Goal: Contribute content

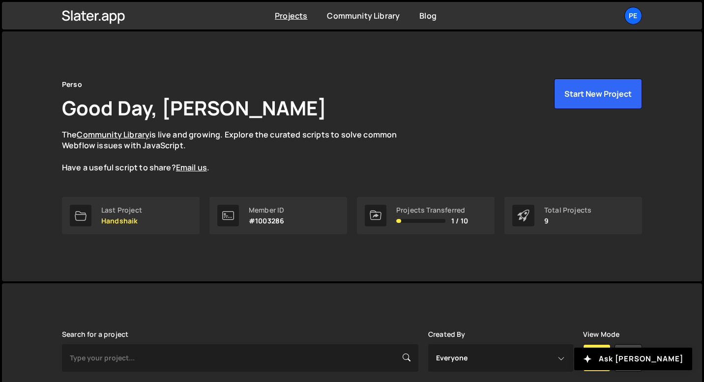
scroll to position [212, 0]
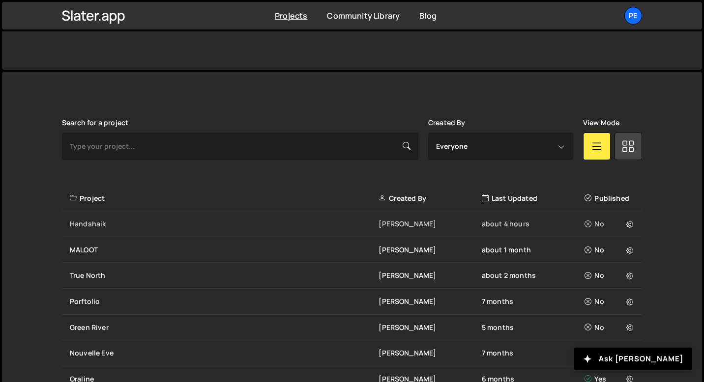
click at [144, 219] on div "Handshaik [PERSON_NAME] about 4 hours No" at bounding box center [352, 224] width 580 height 26
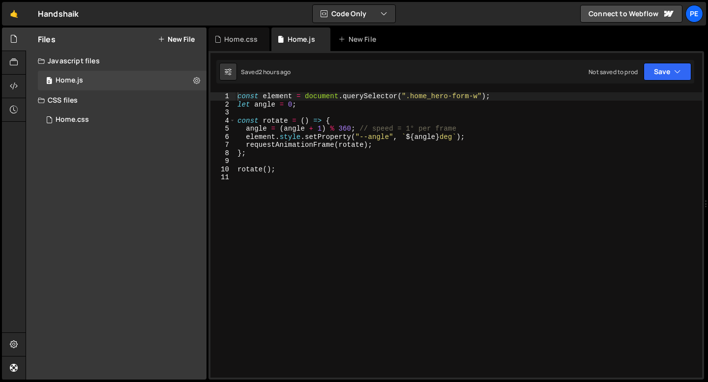
click at [255, 185] on div "const element = document . querySelector ( ".home_hero-form-w" ) ; let angle = …" at bounding box center [468, 243] width 466 height 302
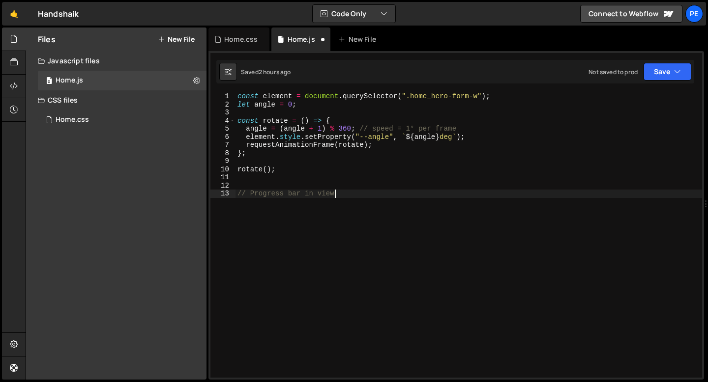
type textarea "// Progress bar in view"
paste textarea ");"
type textarea ");"
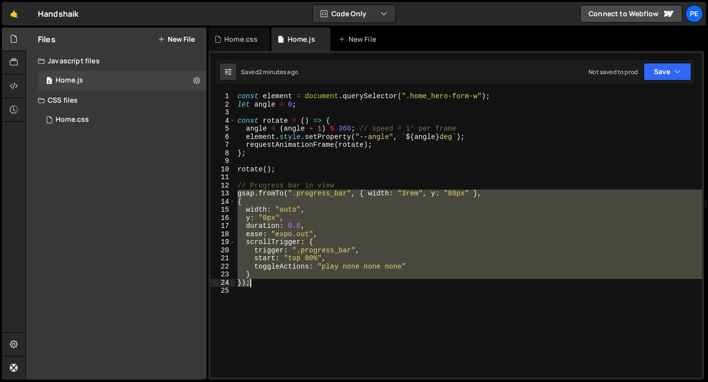
drag, startPoint x: 236, startPoint y: 196, endPoint x: 262, endPoint y: 282, distance: 90.3
click at [262, 282] on div "const element = document . querySelector ( ".home_hero-form-w" ) ; let angle = …" at bounding box center [468, 243] width 466 height 302
paste textarea
type textarea ");"
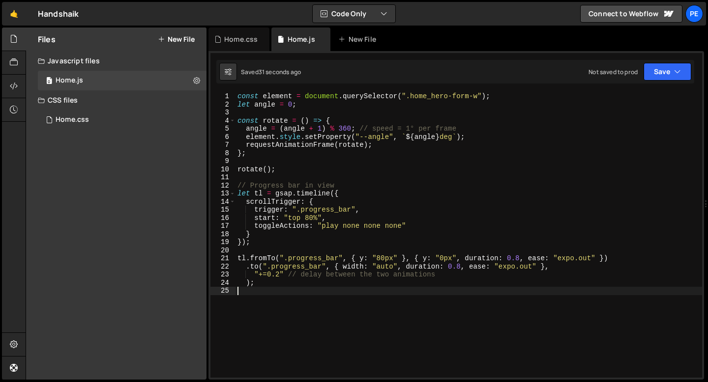
click at [289, 247] on div "const element = document . querySelector ( ".home_hero-form-w" ) ; let angle = …" at bounding box center [468, 243] width 466 height 302
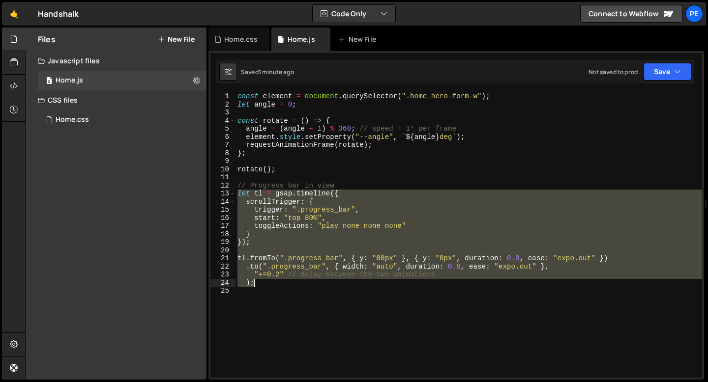
drag, startPoint x: 239, startPoint y: 194, endPoint x: 271, endPoint y: 283, distance: 94.5
click at [271, 283] on div "const element = document . querySelector ( ".home_hero-form-w" ) ; let angle = …" at bounding box center [468, 243] width 466 height 302
type textarea ""+=0.2" // delay between the two animations );"
paste textarea
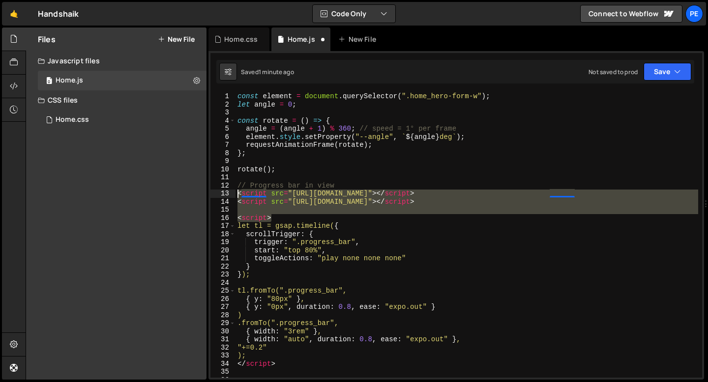
drag, startPoint x: 279, startPoint y: 216, endPoint x: 226, endPoint y: 192, distance: 58.3
click at [226, 192] on div "1 2 3 4 5 6 7 8 9 10 11 12 13 14 15 16 17 18 19 20 21 22 23 24 25 26 27 28 29 3…" at bounding box center [455, 235] width 491 height 286
type textarea "<script src="https://cdn.jsdelivr.net/npm/gsap@3.12.7/dist/gsap.min.js"></scrip…"
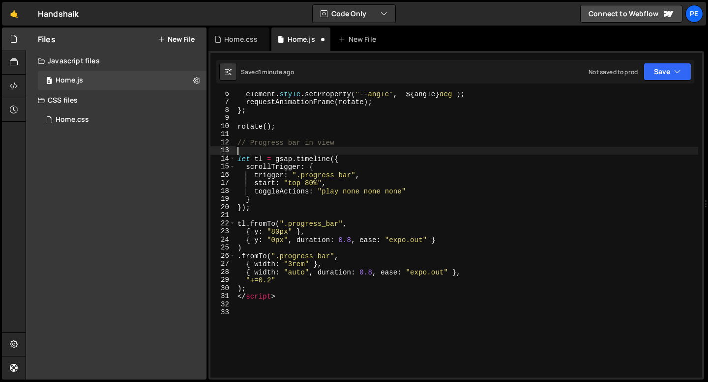
scroll to position [43, 0]
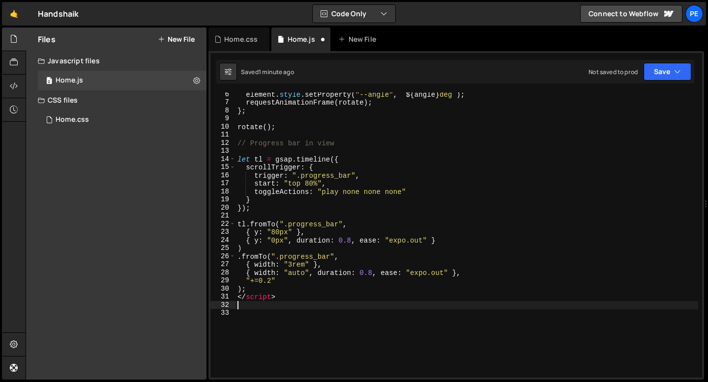
click at [286, 301] on div "element . style . setProperty ( "--angle" , ` ${ angle } deg ` ) ; requestAnima…" at bounding box center [466, 241] width 462 height 302
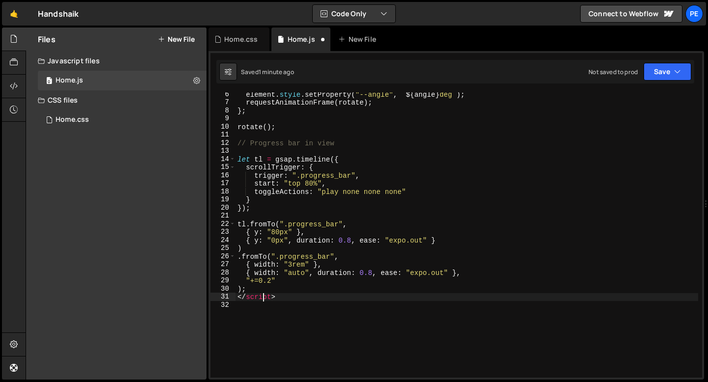
click at [263, 298] on div "element . style . setProperty ( "--angle" , ` ${ angle } deg ` ) ; requestAnima…" at bounding box center [466, 241] width 462 height 302
click at [262, 297] on div "element . style . setProperty ( "--angle" , ` ${ angle } deg ` ) ; requestAnima…" at bounding box center [466, 241] width 462 height 302
type textarea "</script>"
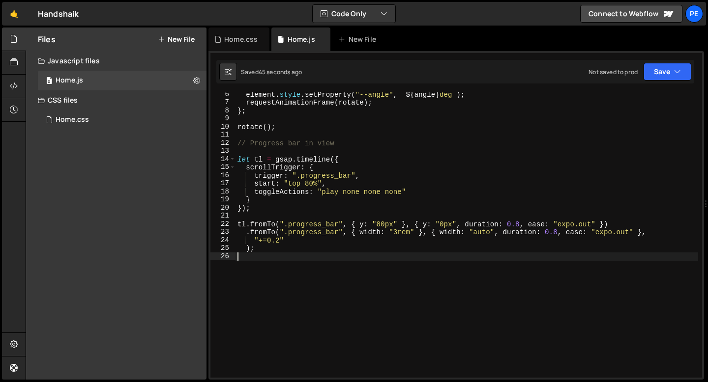
click at [269, 253] on div "element . style . setProperty ( "--angle" , ` ${ angle } deg ` ) ; requestAnima…" at bounding box center [466, 241] width 462 height 302
click at [262, 252] on div "element . style . setProperty ( "--angle" , ` ${ angle } deg ` ) ; requestAnima…" at bounding box center [466, 241] width 462 height 302
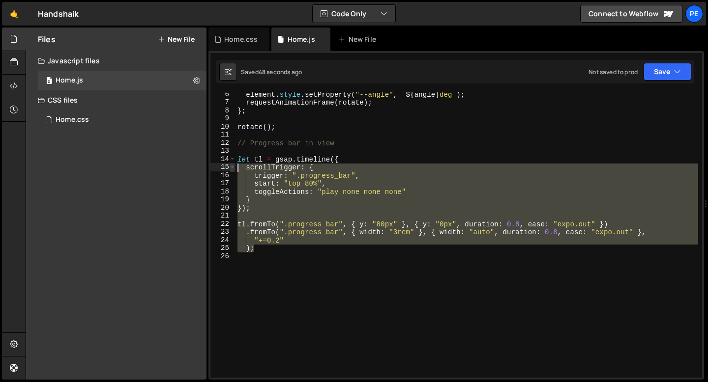
drag, startPoint x: 262, startPoint y: 252, endPoint x: 233, endPoint y: 167, distance: 90.5
click at [233, 167] on div "); 6 7 8 9 10 11 12 13 14 15 16 17 18 19 20 21 22 23 24 25 26 element . style .…" at bounding box center [455, 235] width 491 height 286
click at [267, 249] on div "element . style . setProperty ( "--angle" , ` ${ angle } deg ` ) ; requestAnima…" at bounding box center [466, 235] width 462 height 286
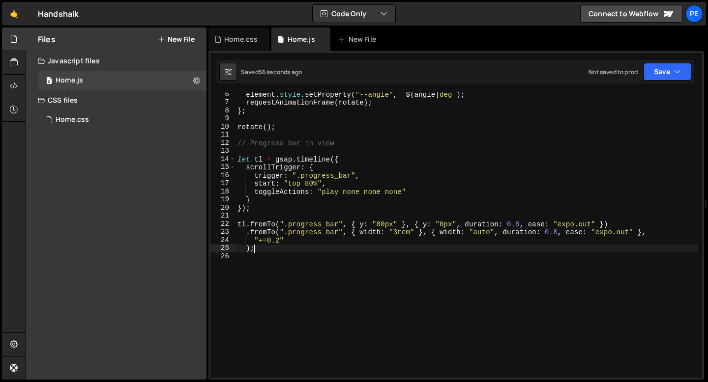
click at [308, 183] on div "element . style . setProperty ( "--angle" , ` ${ angle } deg ` ) ; requestAnima…" at bounding box center [466, 241] width 462 height 302
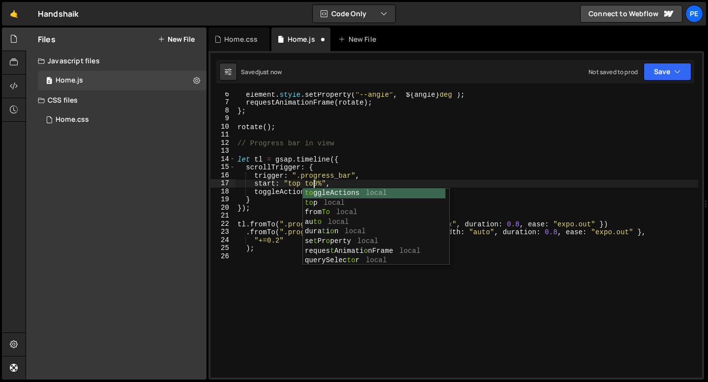
scroll to position [0, 5]
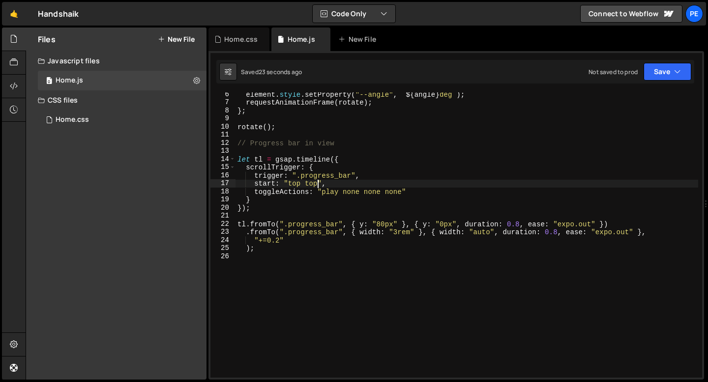
click at [279, 243] on div "element . style . setProperty ( "--angle" , ` ${ angle } deg ` ) ; requestAnima…" at bounding box center [466, 241] width 462 height 302
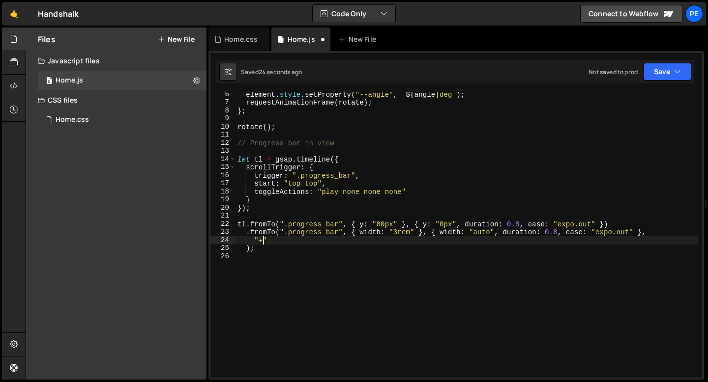
type textarea """"
click at [347, 240] on div "element . style . setProperty ( "--angle" , ` ${ angle } deg ` ) ; requestAnima…" at bounding box center [466, 241] width 462 height 302
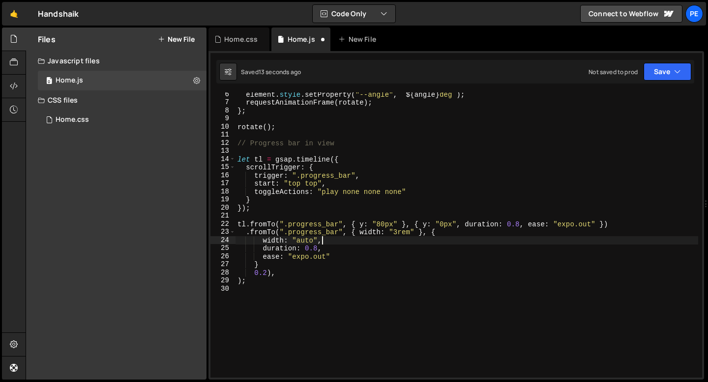
scroll to position [0, 5]
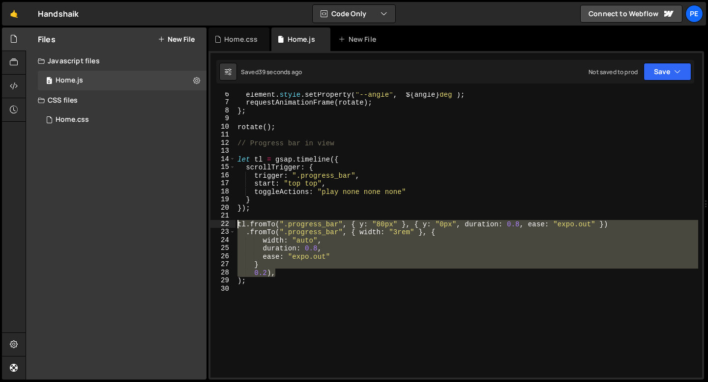
drag, startPoint x: 278, startPoint y: 273, endPoint x: 227, endPoint y: 227, distance: 68.6
click at [227, 227] on div "width: "auto", 6 7 8 9 10 11 12 13 14 15 16 17 18 19 20 21 22 23 24 25 26 27 28…" at bounding box center [455, 235] width 491 height 286
type textarea "tl.fromTo(".progress_bar", { y: "80px" }, { y: "0px", duration: 0.8, ease: "exp…"
paste textarea
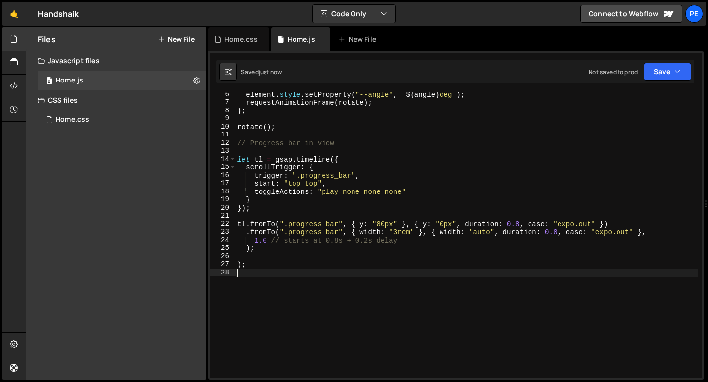
click at [267, 238] on div "element . style . setProperty ( "--angle" , ` ${ angle } deg ` ) ; requestAnima…" at bounding box center [466, 241] width 462 height 302
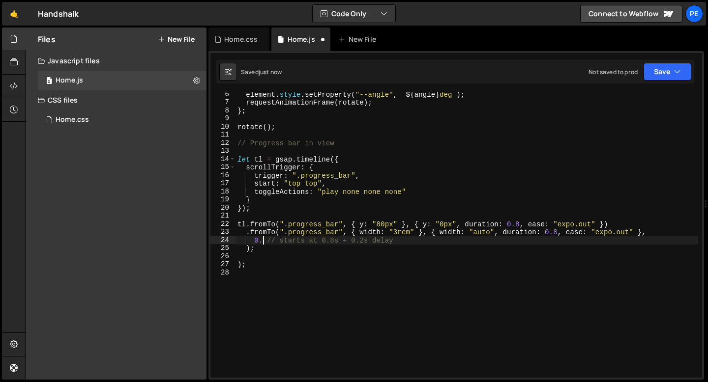
scroll to position [0, 1]
type textarea "0.2 // starts at 0.8s + 0.2s delay"
click at [330, 214] on div "element . style . setProperty ( "--angle" , ` ${ angle } deg ` ) ; requestAnima…" at bounding box center [466, 241] width 462 height 302
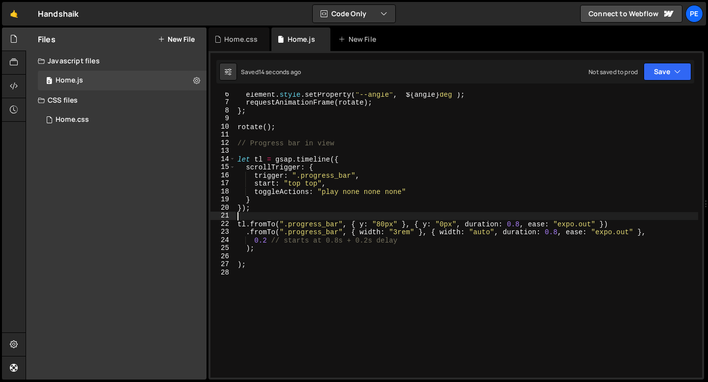
scroll to position [0, 0]
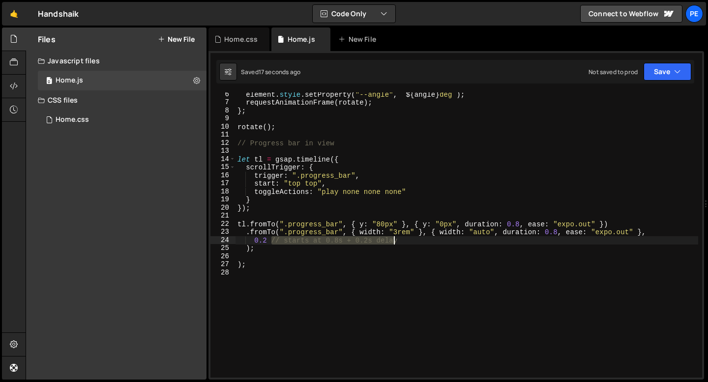
drag, startPoint x: 272, startPoint y: 241, endPoint x: 396, endPoint y: 242, distance: 123.4
click at [396, 242] on div "element . style . setProperty ( "--angle" , ` ${ angle } deg ` ) ; requestAnima…" at bounding box center [466, 241] width 462 height 302
type textarea "0.2"
click at [245, 257] on div "element . style . setProperty ( "--angle" , ` ${ angle } deg ` ) ; requestAnima…" at bounding box center [466, 241] width 462 height 302
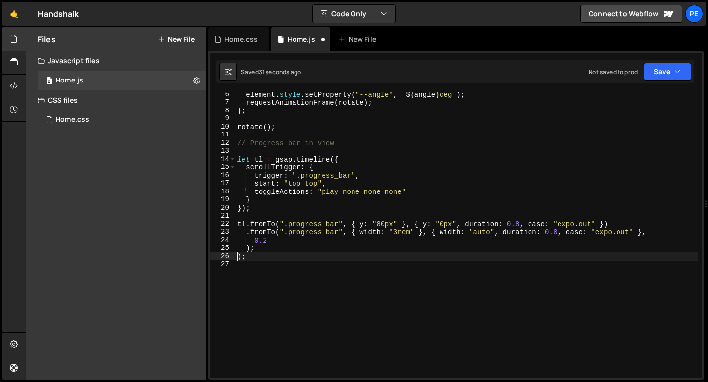
click at [239, 258] on div "element . style . setProperty ( "--angle" , ` ${ angle } deg ` ) ; requestAnima…" at bounding box center [466, 241] width 462 height 302
click at [246, 258] on div "element . style . setProperty ( "--angle" , ` ${ angle } deg ` ) ; requestAnima…" at bounding box center [466, 241] width 462 height 302
type textarea ")"
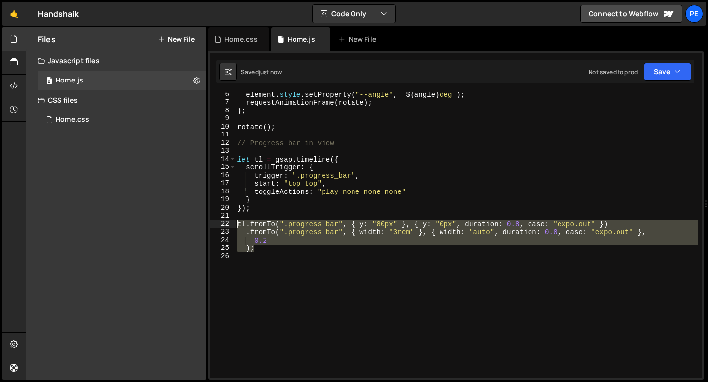
drag, startPoint x: 259, startPoint y: 251, endPoint x: 234, endPoint y: 223, distance: 38.0
click at [234, 223] on div "); 6 7 8 9 10 11 12 13 14 15 16 17 18 19 20 21 22 23 24 25 26 element . style .…" at bounding box center [455, 235] width 491 height 286
click at [289, 206] on div "element . style . setProperty ( "--angle" , ` ${ angle } deg ` ) ; requestAnima…" at bounding box center [466, 241] width 462 height 302
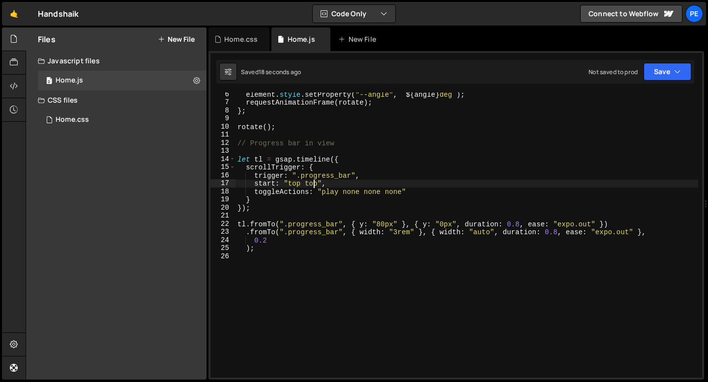
click at [312, 185] on div "element . style . setProperty ( "--angle" , ` ${ angle } deg ` ) ; requestAnima…" at bounding box center [466, 241] width 462 height 302
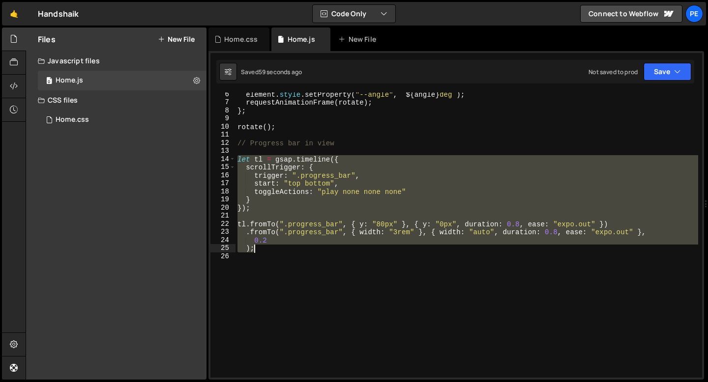
drag, startPoint x: 238, startPoint y: 161, endPoint x: 275, endPoint y: 267, distance: 111.8
click at [275, 267] on div "element . style . setProperty ( "--angle" , ` ${ angle } deg ` ) ; requestAnima…" at bounding box center [466, 241] width 462 height 302
type textarea ");"
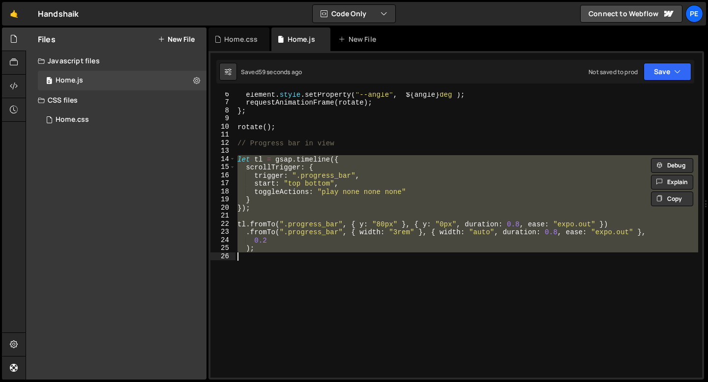
scroll to position [0, 0]
paste textarea
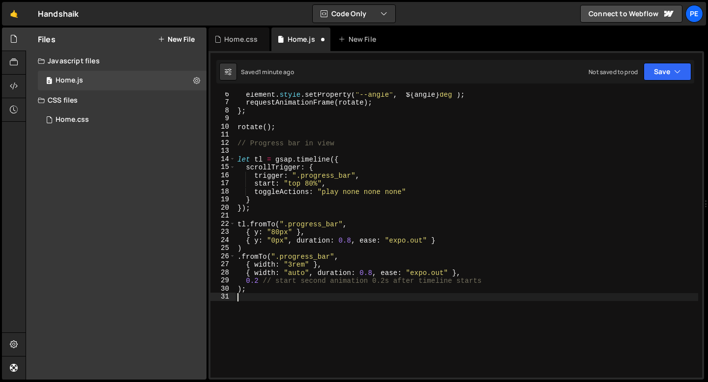
scroll to position [0, 0]
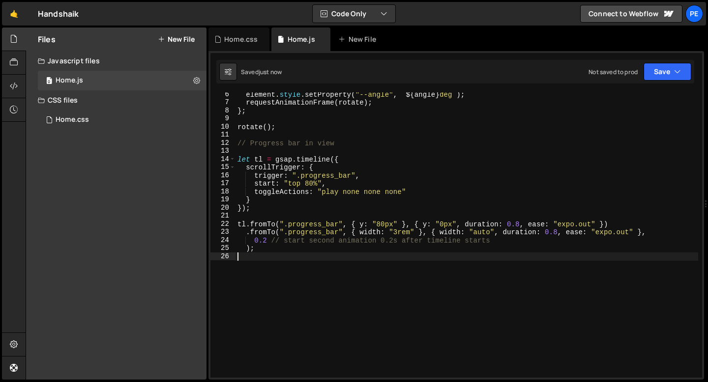
click at [406, 194] on div "element . style . setProperty ( "--angle" , ` ${ angle } deg ` ) ; requestAnima…" at bounding box center [466, 241] width 462 height 302
type textarea "toggleActions: "play none none none""
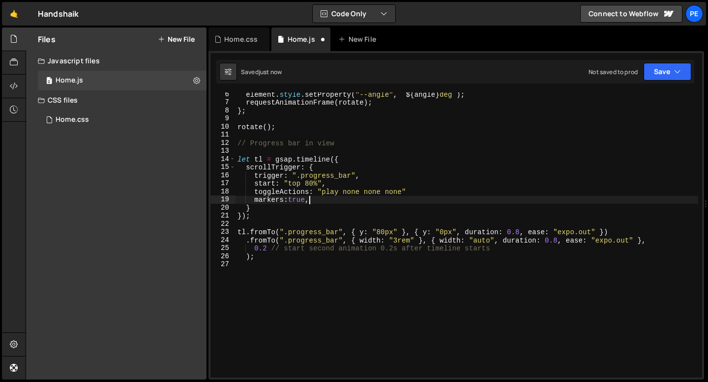
scroll to position [0, 4]
click at [405, 194] on div "element . style . setProperty ( "--angle" , ` ${ angle } deg ` ) ; requestAnima…" at bounding box center [466, 241] width 462 height 302
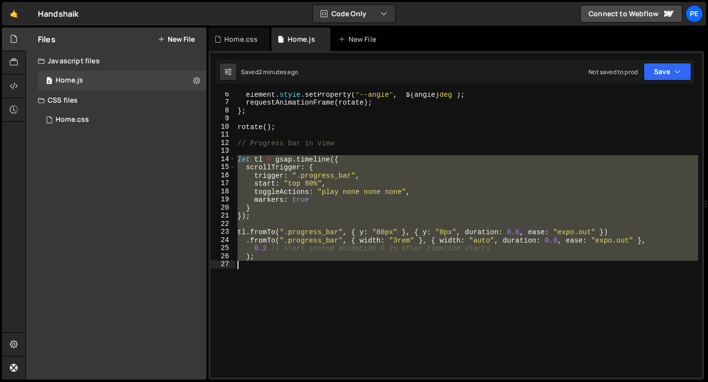
drag, startPoint x: 238, startPoint y: 157, endPoint x: 271, endPoint y: 261, distance: 109.3
click at [271, 261] on div "element . style . setProperty ( "--angle" , ` ${ angle } deg ` ) ; requestAnima…" at bounding box center [466, 241] width 462 height 302
type textarea ");"
paste textarea
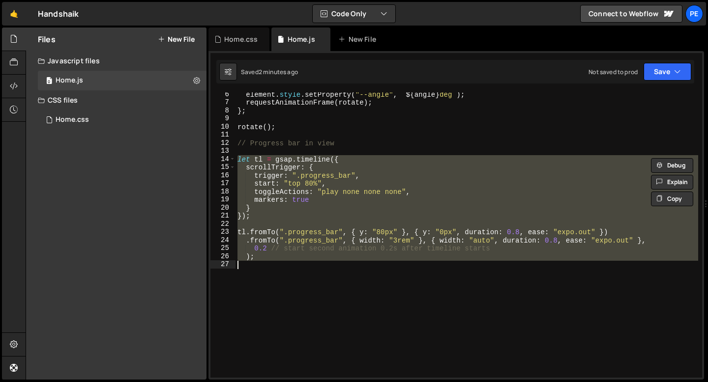
scroll to position [0, 0]
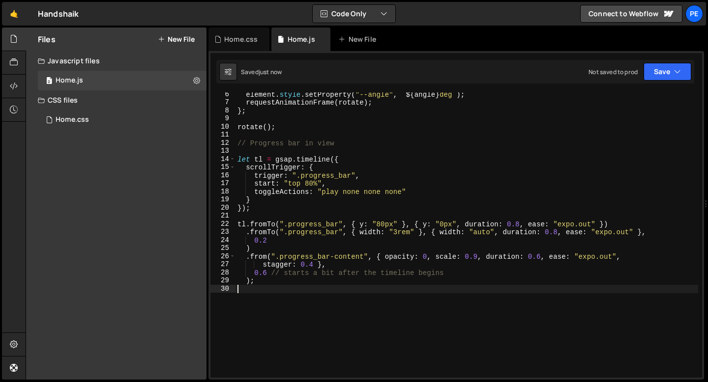
click at [477, 255] on div "element . style . setProperty ( "--angle" , ` ${ angle } deg ` ) ; requestAnima…" at bounding box center [466, 241] width 462 height 302
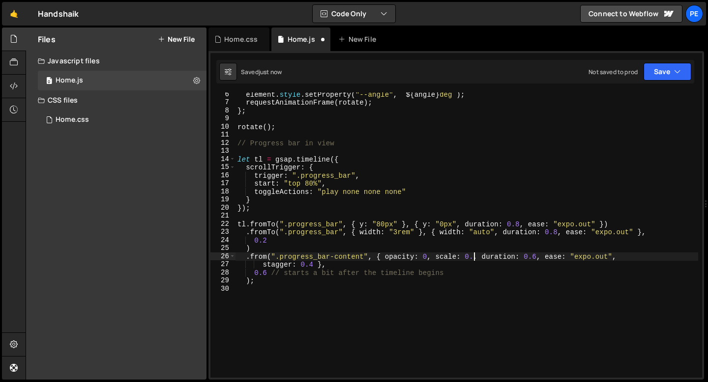
scroll to position [0, 17]
click at [541, 256] on div "element . style . setProperty ( "--angle" , ` ${ angle } deg ` ) ; requestAnima…" at bounding box center [466, 241] width 462 height 302
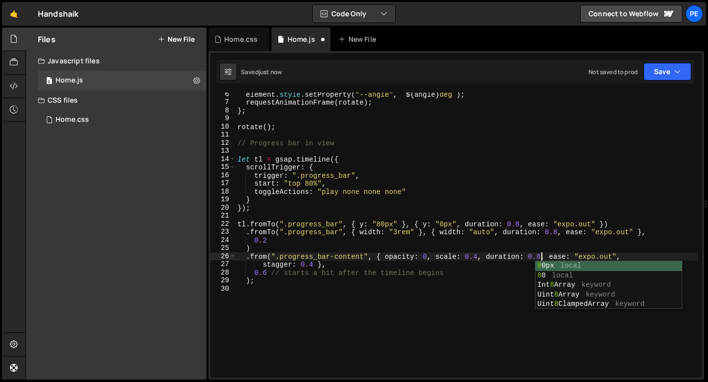
click at [311, 264] on div "element . style . setProperty ( "--angle" , ` ${ angle } deg ` ) ; requestAnima…" at bounding box center [466, 241] width 462 height 302
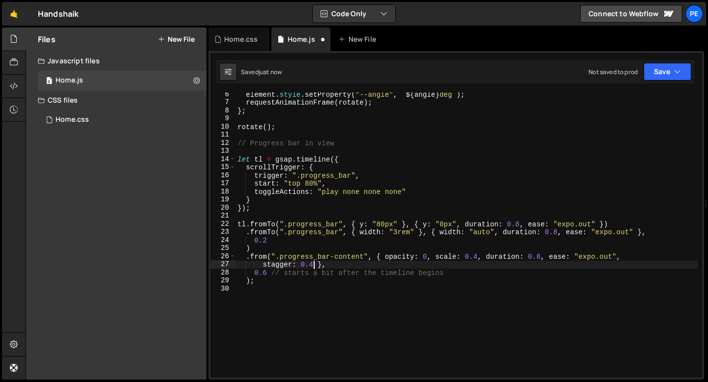
scroll to position [0, 5]
click at [266, 271] on div "element . style . setProperty ( "--angle" , ` ${ angle } deg ` ) ; requestAnima…" at bounding box center [466, 241] width 462 height 302
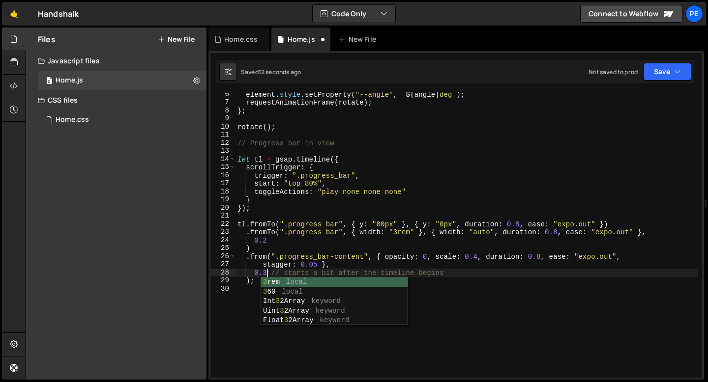
scroll to position [0, 2]
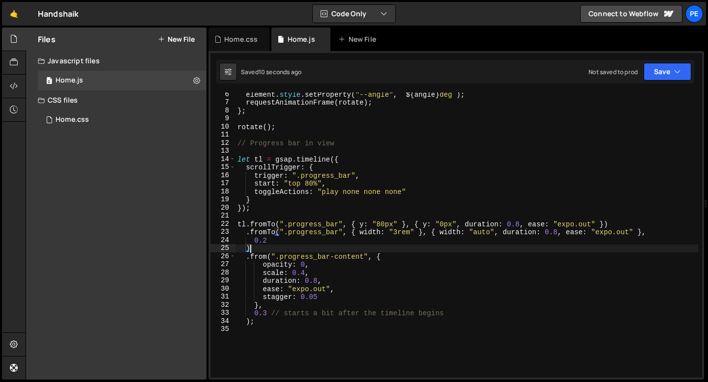
click at [271, 247] on div "element . style . setProperty ( "--angle" , ` ${ angle } deg ` ) ; requestAnima…" at bounding box center [466, 241] width 462 height 302
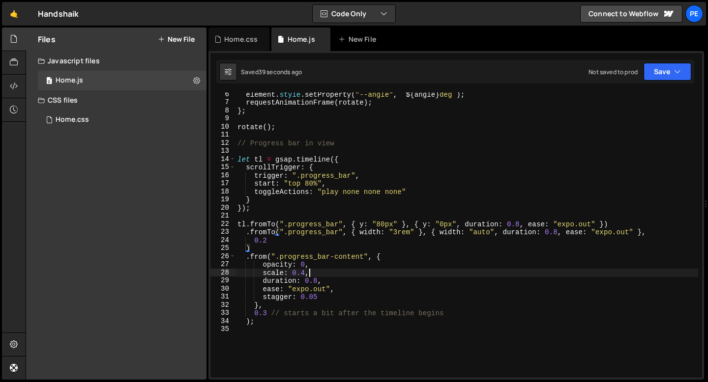
click at [315, 274] on div "element . style . setProperty ( "--angle" , ` ${ angle } deg ` ) ; requestAnima…" at bounding box center [466, 241] width 462 height 302
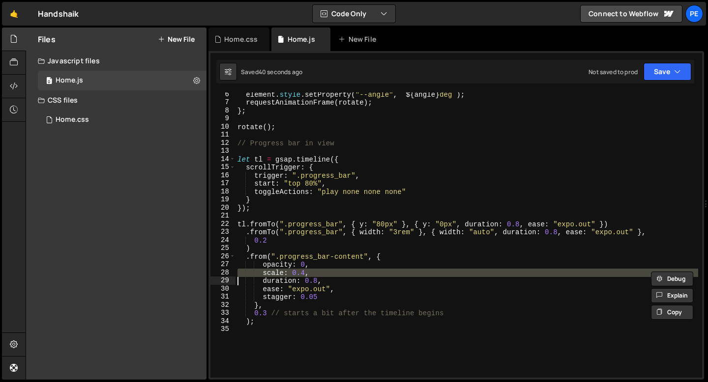
click at [267, 271] on div "element . style . setProperty ( "--angle" , ` ${ angle } deg ` ) ; requestAnima…" at bounding box center [466, 235] width 462 height 286
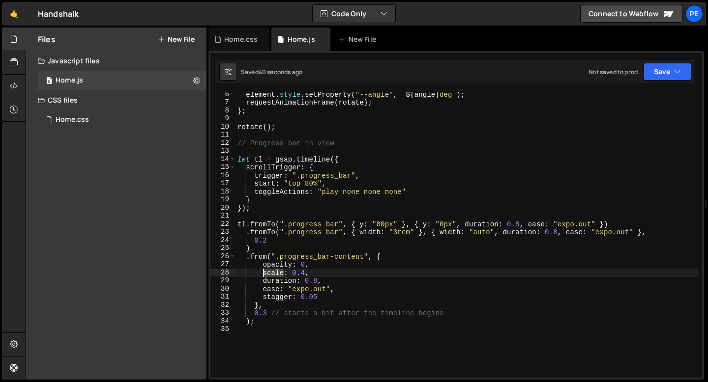
click at [267, 271] on div "element . style . setProperty ( "--angle" , ` ${ angle } deg ` ) ; requestAnima…" at bounding box center [466, 241] width 462 height 302
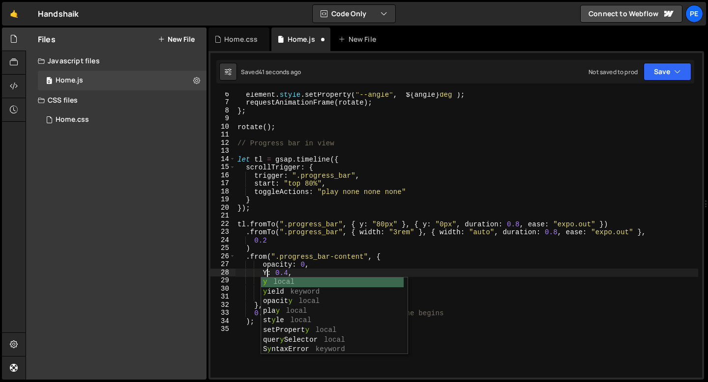
scroll to position [0, 1]
click at [286, 271] on div "element . style . setProperty ( "--angle" , ` ${ angle } deg ` ) ; requestAnima…" at bounding box center [466, 241] width 462 height 302
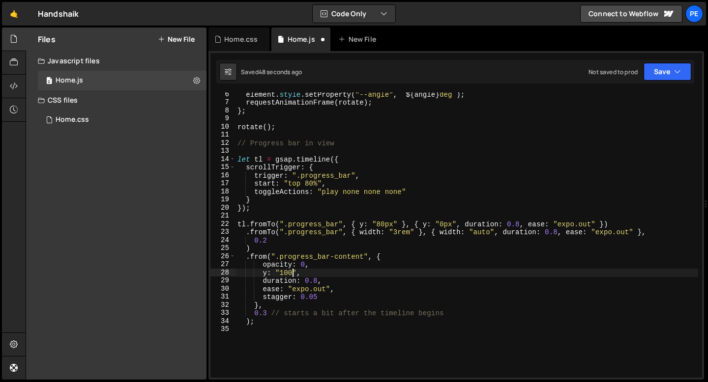
scroll to position [0, 4]
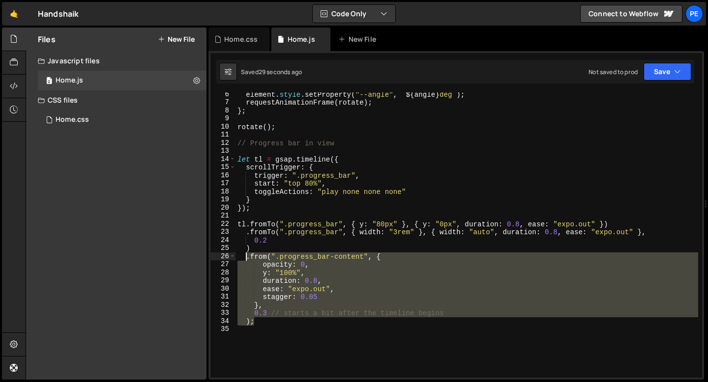
drag, startPoint x: 256, startPoint y: 322, endPoint x: 246, endPoint y: 258, distance: 64.6
click at [246, 258] on div "element . style . setProperty ( "--angle" , ` ${ angle } deg ` ) ; requestAnima…" at bounding box center [466, 241] width 462 height 302
click at [263, 322] on div "element . style . setProperty ( "--angle" , ` ${ angle } deg ` ) ; requestAnima…" at bounding box center [466, 235] width 462 height 286
type textarea ");"
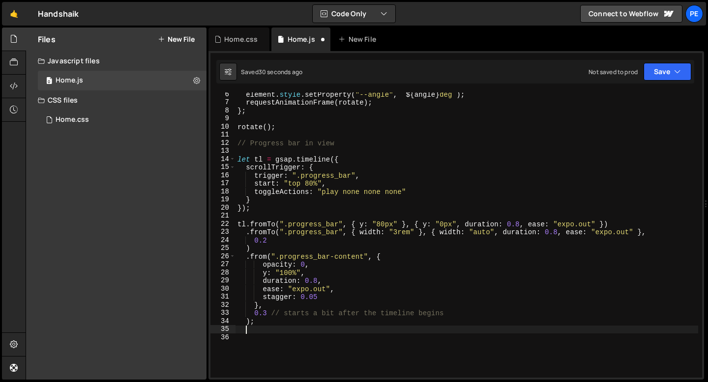
scroll to position [0, 0]
paste textarea ");"
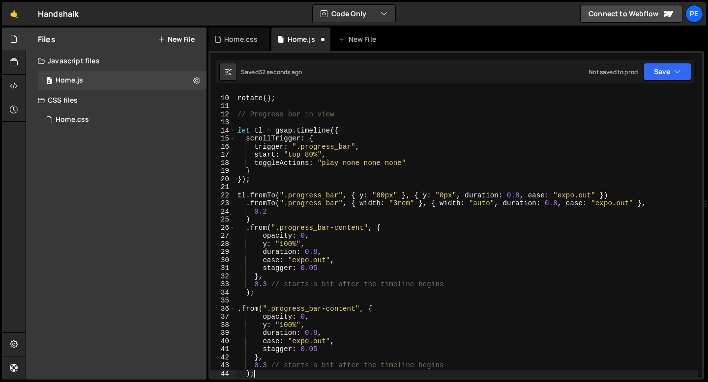
scroll to position [71, 0]
click at [334, 309] on div "rotate ( ) ; // Progress bar in view let tl = gsap . timeline ({ scrollTrigger …" at bounding box center [466, 237] width 462 height 302
click at [280, 316] on div "rotate ( ) ; // Progress bar in view let tl = gsap . timeline ({ scrollTrigger …" at bounding box center [466, 237] width 462 height 302
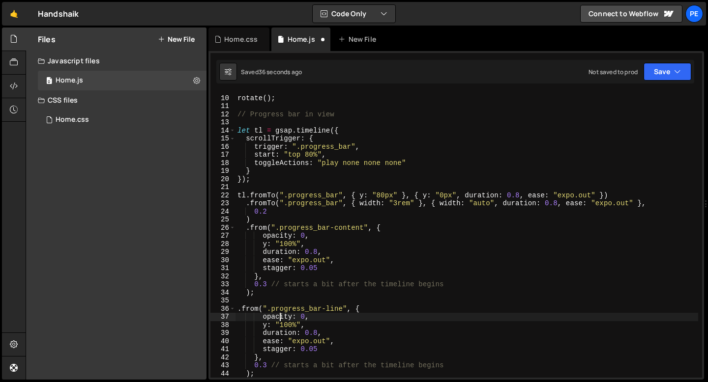
click at [280, 316] on div "rotate ( ) ; // Progress bar in view let tl = gsap . timeline ({ scrollTrigger …" at bounding box center [466, 237] width 462 height 302
click at [307, 317] on div "rotate ( ) ; // Progress bar in view let tl = gsap . timeline ({ scrollTrigger …" at bounding box center [466, 237] width 462 height 302
drag, startPoint x: 307, startPoint y: 326, endPoint x: 231, endPoint y: 326, distance: 75.2
click at [231, 326] on div "scaleY: 0, 9 10 11 12 13 14 15 16 17 18 19 20 21 22 23 24 25 26 27 28 29 30 31 …" at bounding box center [455, 235] width 491 height 286
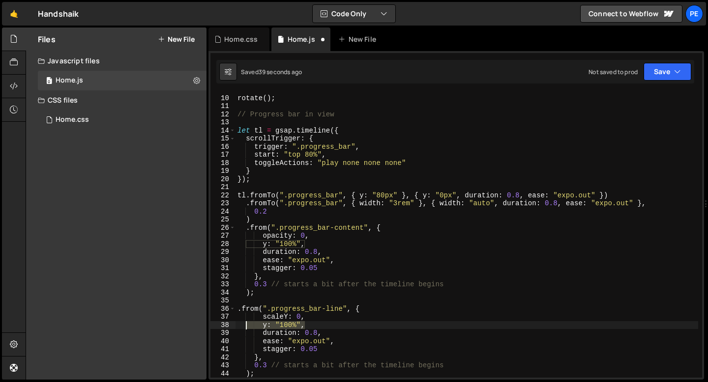
type textarea "y: "100%","
click at [317, 324] on div "rotate ( ) ; // Progress bar in view let tl = gsap . timeline ({ scrollTrigger …" at bounding box center [466, 237] width 462 height 302
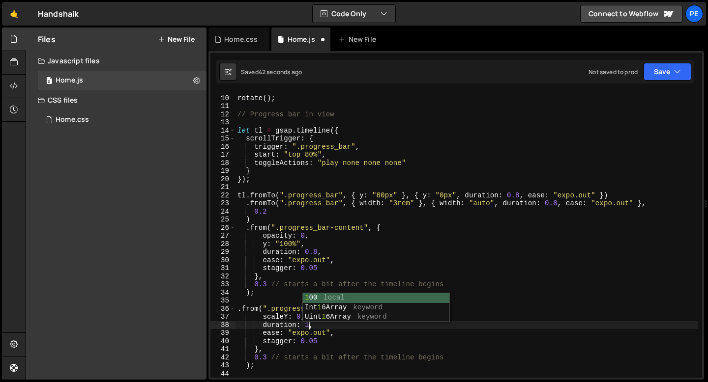
click at [317, 342] on div "rotate ( ) ; // Progress bar in view let tl = gsap . timeline ({ scrollTrigger …" at bounding box center [466, 237] width 462 height 302
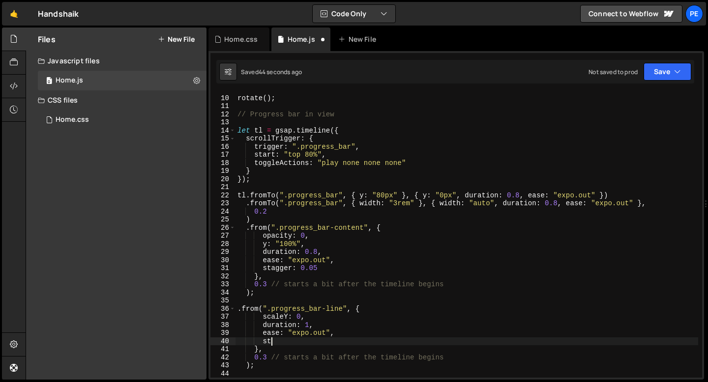
type textarea "s"
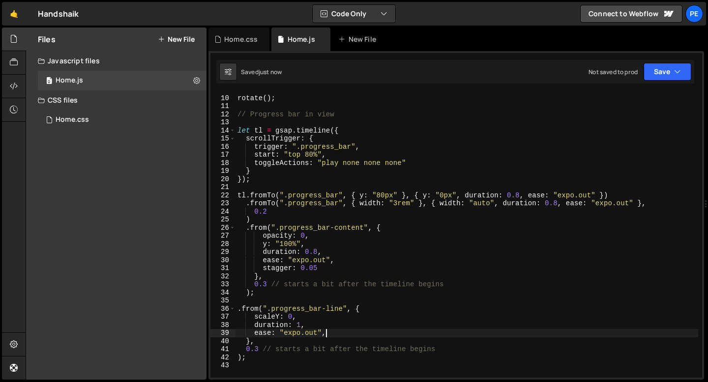
type textarea "ease: "expo.out","
click at [262, 303] on div "rotate ( ) ; // Progress bar in view let tl = gsap . timeline ({ scrollTrigger …" at bounding box center [466, 237] width 462 height 302
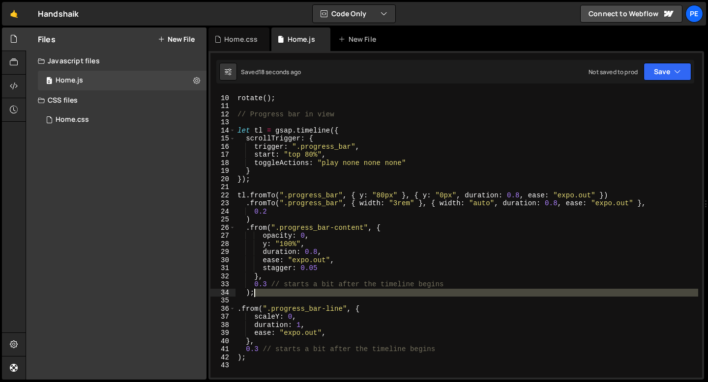
click at [260, 296] on div "rotate ( ) ; // Progress bar in view let tl = gsap . timeline ({ scrollTrigger …" at bounding box center [466, 237] width 462 height 302
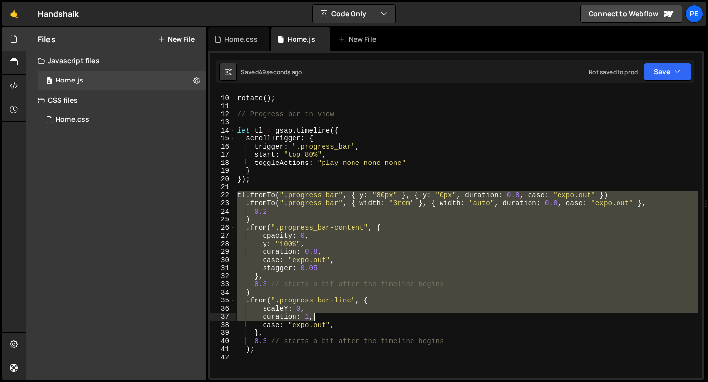
drag, startPoint x: 237, startPoint y: 196, endPoint x: 320, endPoint y: 313, distance: 143.5
click at [319, 314] on div "rotate ( ) ; // Progress bar in view let tl = gsap . timeline ({ scrollTrigger …" at bounding box center [466, 237] width 462 height 302
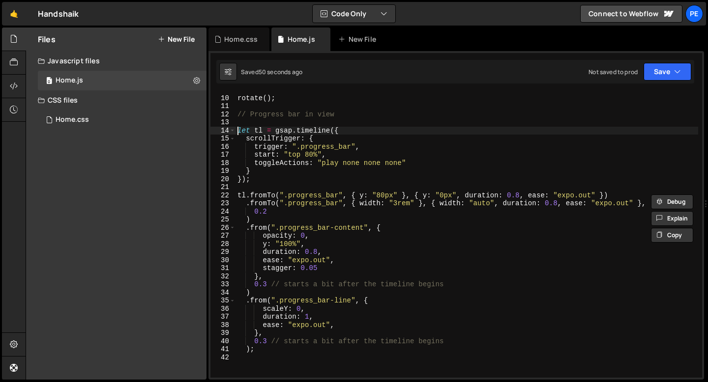
click at [239, 133] on div "rotate ( ) ; // Progress bar in view let tl = gsap . timeline ({ scrollTrigger …" at bounding box center [466, 237] width 462 height 302
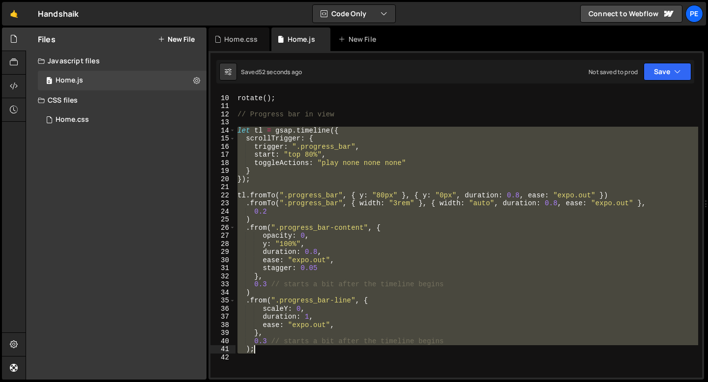
drag, startPoint x: 239, startPoint y: 132, endPoint x: 288, endPoint y: 353, distance: 225.9
click at [288, 353] on div "rotate ( ) ; // Progress bar in view let tl = gsap . timeline ({ scrollTrigger …" at bounding box center [466, 237] width 462 height 302
type textarea "0.3 // starts a bit after the timeline begins );"
paste textarea
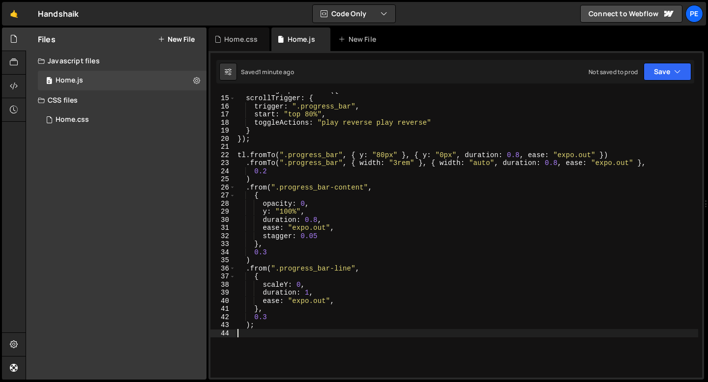
click at [268, 318] on div "let tl = gsap . timeline ({ scrollTrigger : { trigger : ".progress_bar" , start…" at bounding box center [466, 237] width 462 height 302
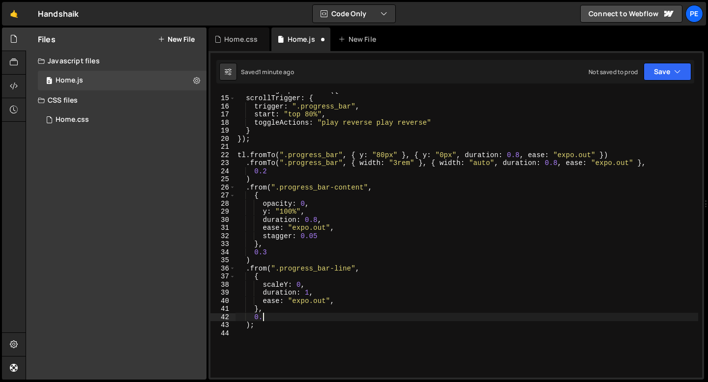
scroll to position [0, 1]
click at [288, 282] on div "let tl = gsap . timeline ({ scrollTrigger : { trigger : ".progress_bar" , start…" at bounding box center [466, 237] width 462 height 302
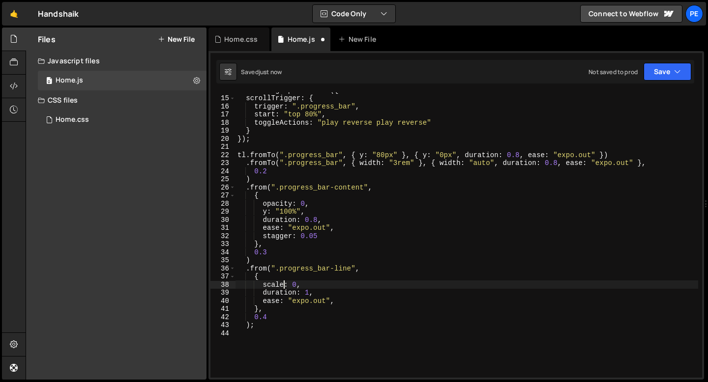
scroll to position [0, 3]
click at [335, 268] on div "let tl = gsap . timeline ({ scrollTrigger : { trigger : ".progress_bar" , start…" at bounding box center [466, 237] width 462 height 302
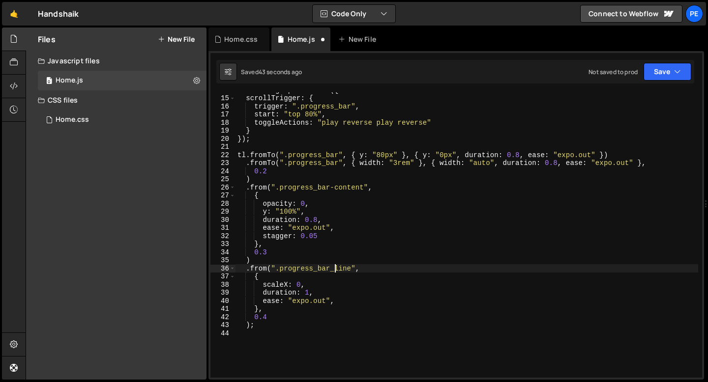
scroll to position [0, 6]
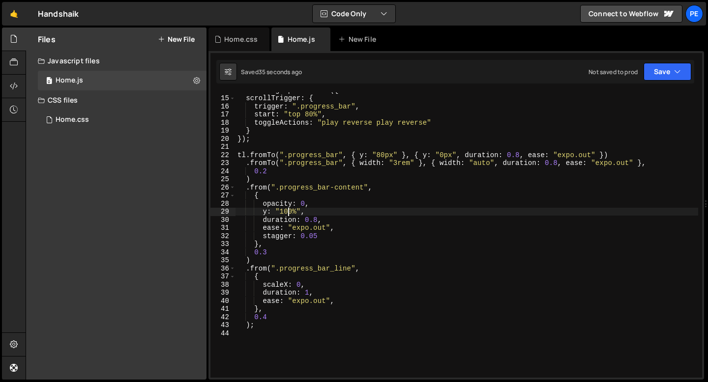
click at [287, 210] on div "let tl = gsap . timeline ({ scrollTrigger : { trigger : ".progress_bar" , start…" at bounding box center [466, 237] width 462 height 302
click at [352, 189] on div "let tl = gsap . timeline ({ scrollTrigger : { trigger : ".progress_bar" , start…" at bounding box center [466, 237] width 462 height 302
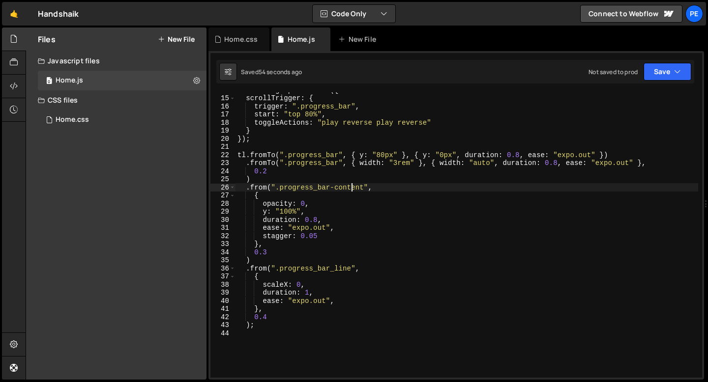
click at [352, 189] on div "let tl = gsap . timeline ({ scrollTrigger : { trigger : ".progress_bar" , start…" at bounding box center [466, 237] width 462 height 302
paste textarea "progress_bar-icon"
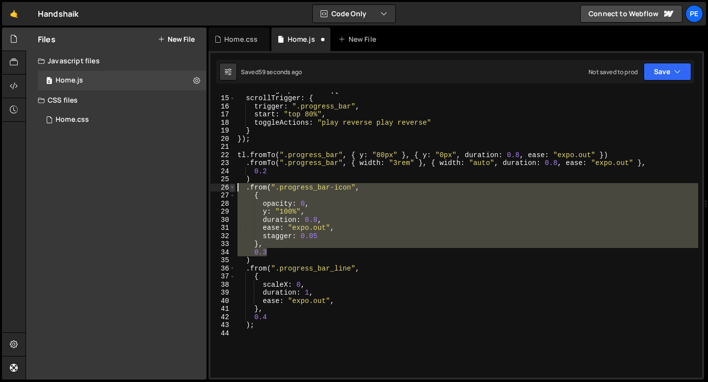
drag, startPoint x: 269, startPoint y: 253, endPoint x: 229, endPoint y: 189, distance: 75.7
click at [230, 189] on div ".from(".progress_bar-icon", 14 15 16 17 18 19 20 21 22 23 24 25 26 27 28 29 30 …" at bounding box center [455, 235] width 491 height 286
click at [317, 237] on div "let tl = gsap . timeline ({ scrollTrigger : { trigger : ".progress_bar" , start…" at bounding box center [466, 235] width 462 height 286
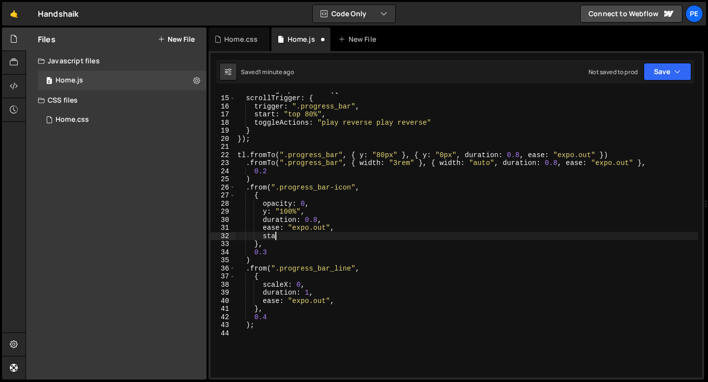
type textarea "s"
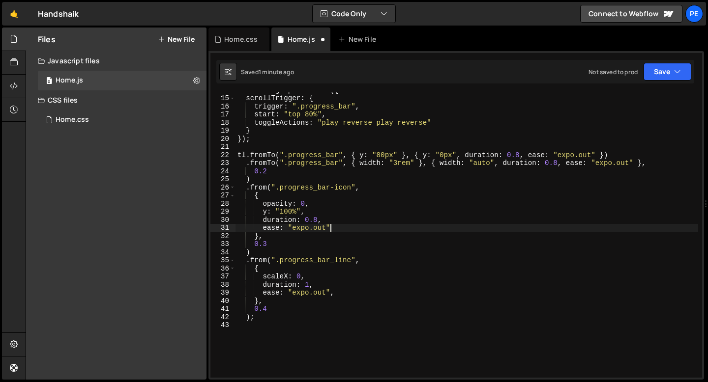
scroll to position [0, 6]
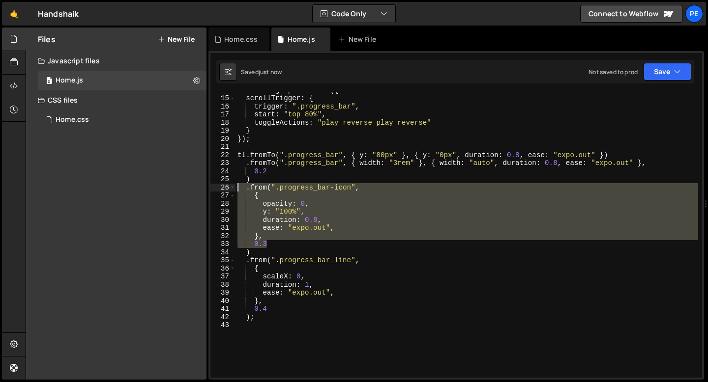
drag, startPoint x: 274, startPoint y: 246, endPoint x: 238, endPoint y: 190, distance: 66.1
click at [238, 190] on div "let tl = gsap . timeline ({ scrollTrigger : { trigger : ".progress_bar" , start…" at bounding box center [466, 237] width 462 height 302
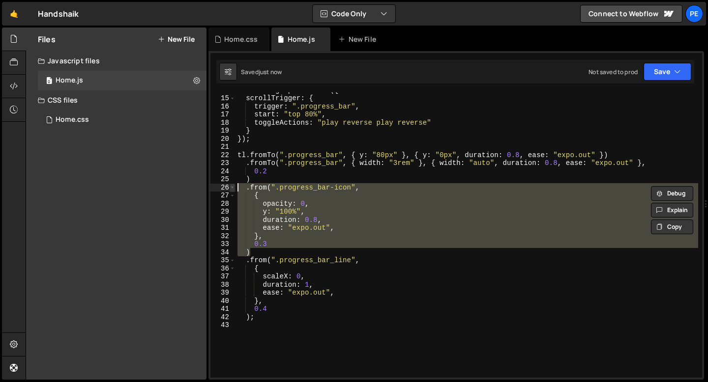
drag, startPoint x: 260, startPoint y: 252, endPoint x: 234, endPoint y: 190, distance: 67.2
click at [234, 190] on div ".from(".progress_bar-icon", { 14 15 16 17 18 19 20 21 22 23 24 25 26 27 28 29 3…" at bounding box center [455, 235] width 491 height 286
paste textarea "0.3"
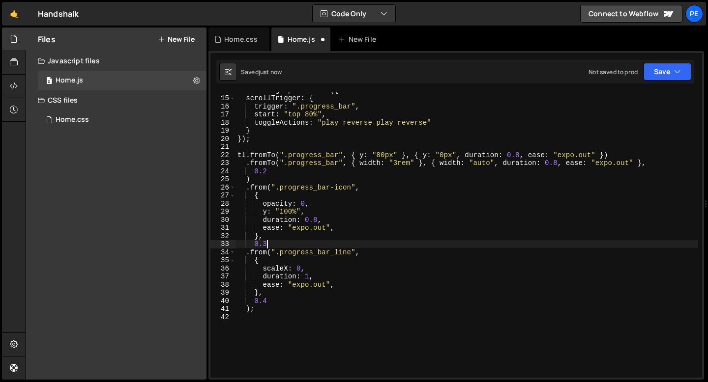
scroll to position [0, 1]
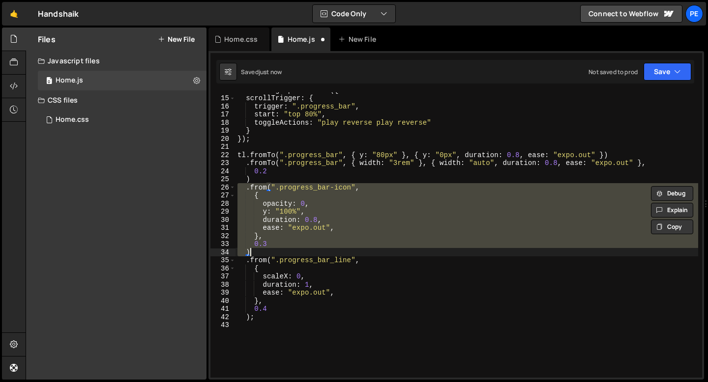
click at [269, 255] on div "let tl = gsap . timeline ({ scrollTrigger : { trigger : ".progress_bar" , start…" at bounding box center [466, 235] width 462 height 286
type textarea ")"
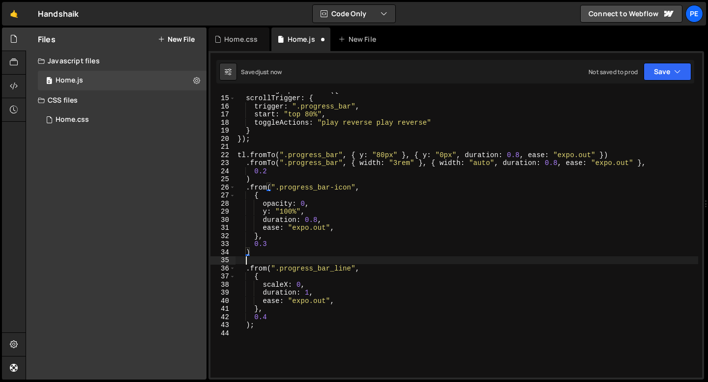
scroll to position [0, 0]
paste textarea ")"
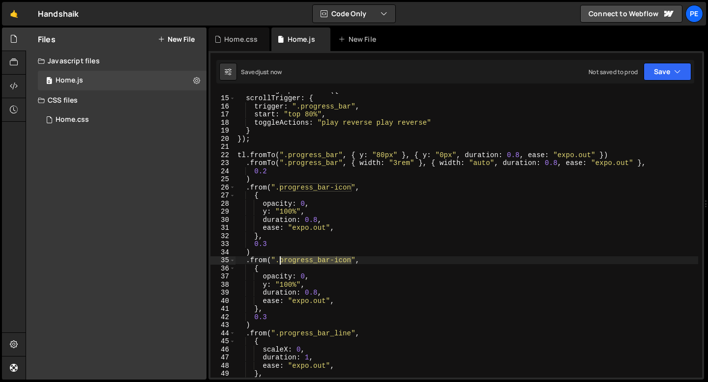
drag, startPoint x: 350, startPoint y: 261, endPoint x: 281, endPoint y: 259, distance: 68.8
click at [281, 259] on div "let tl = gsap . timeline ({ scrollTrigger : { trigger : ".progress_bar" , start…" at bounding box center [466, 237] width 462 height 302
paste textarea "text"
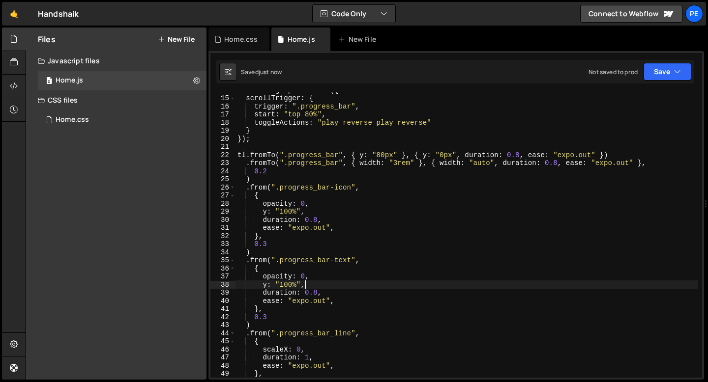
click at [305, 285] on div "let tl = gsap . timeline ({ scrollTrigger : { trigger : ".progress_bar" , start…" at bounding box center [466, 237] width 462 height 302
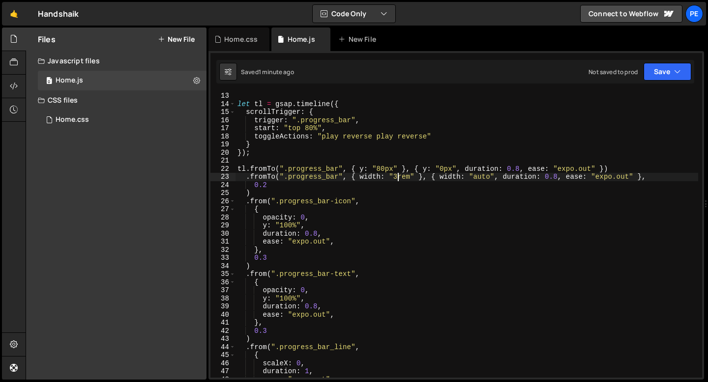
click at [398, 177] on div "let tl = gsap . timeline ({ scrollTrigger : { trigger : ".progress_bar" , start…" at bounding box center [466, 243] width 462 height 302
click at [306, 185] on div "let tl = gsap . timeline ({ scrollTrigger : { trigger : ".progress_bar" , start…" at bounding box center [466, 243] width 462 height 302
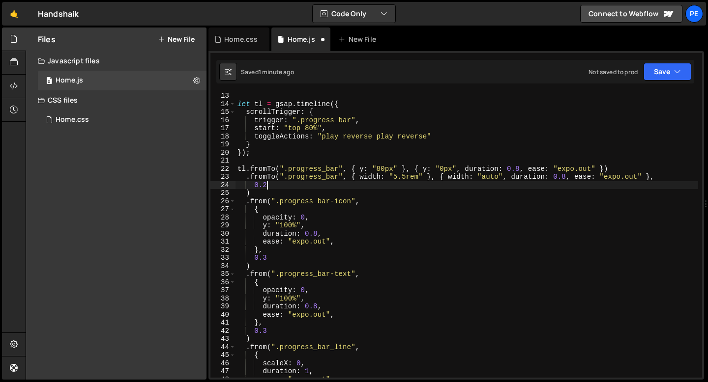
click at [519, 168] on div "let tl = gsap . timeline ({ scrollTrigger : { trigger : ".progress_bar" , start…" at bounding box center [466, 243] width 462 height 302
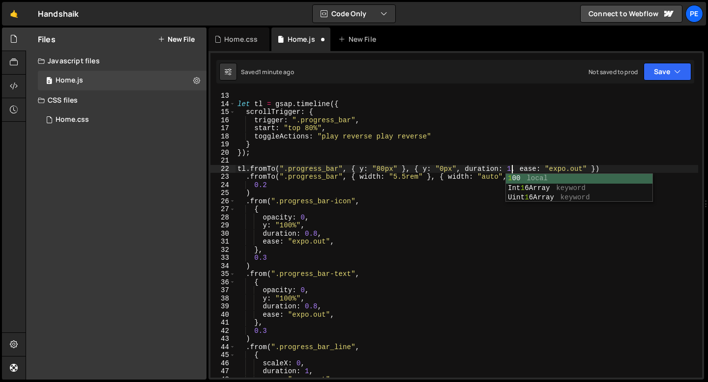
click at [598, 145] on div "let tl = gsap . timeline ({ scrollTrigger : { trigger : ".progress_bar" , start…" at bounding box center [466, 243] width 462 height 302
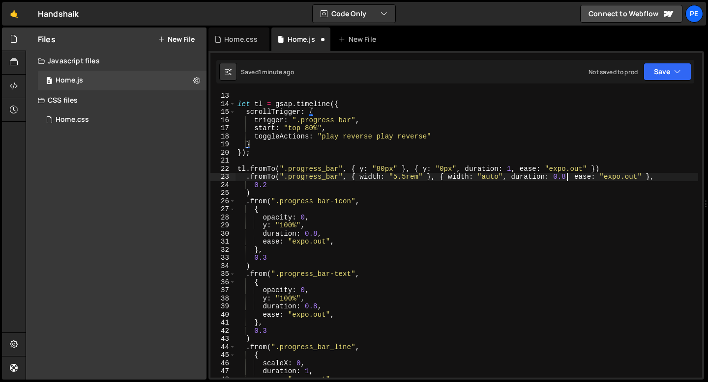
click at [566, 177] on div "let tl = gsap . timeline ({ scrollTrigger : { trigger : ".progress_bar" , start…" at bounding box center [466, 243] width 462 height 302
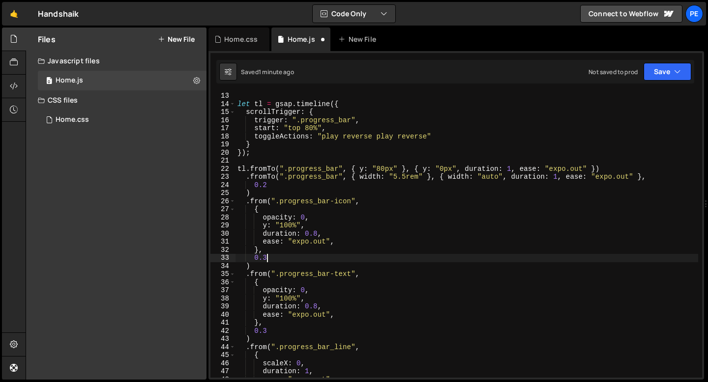
click at [270, 257] on div "let tl = gsap . timeline ({ scrollTrigger : { trigger : ".progress_bar" , start…" at bounding box center [466, 243] width 462 height 302
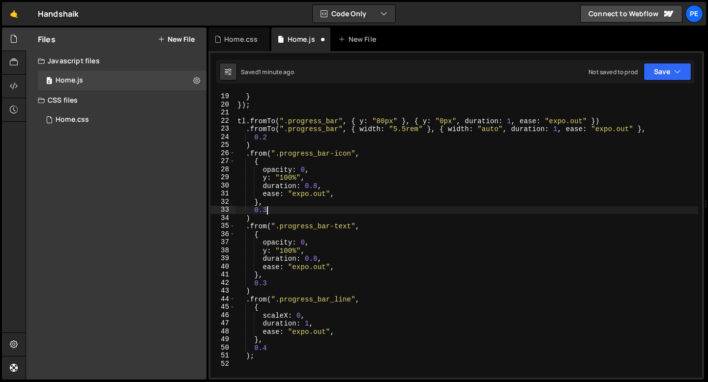
scroll to position [145, 0]
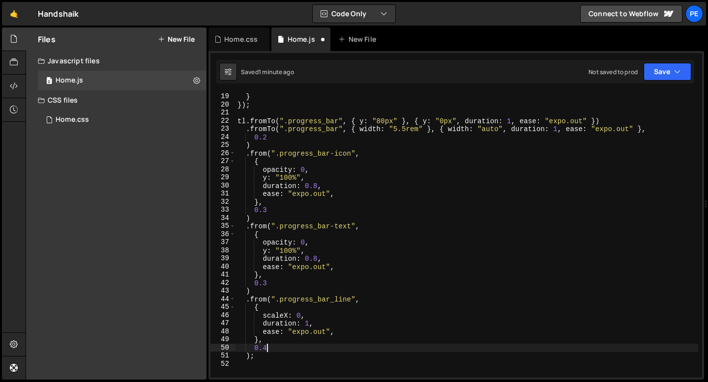
click at [279, 345] on div "toggleActions : "play reverse play reverse" } }) ; tl . fromTo ( ".progress_bar…" at bounding box center [466, 236] width 462 height 302
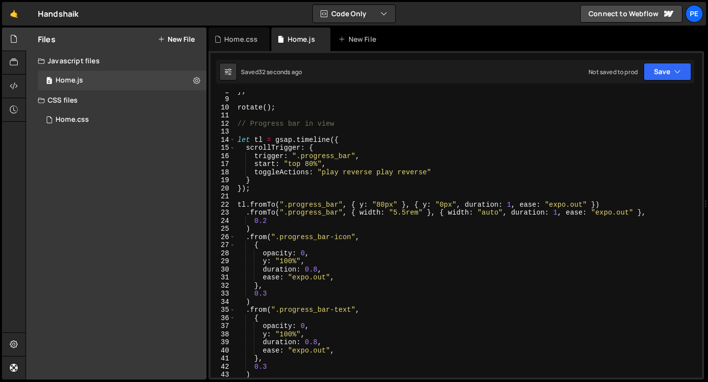
scroll to position [62, 0]
click at [311, 156] on div "} ; rotate ( ) ; // Progress bar in view let tl = gsap . timeline ({ scrollTrig…" at bounding box center [466, 238] width 462 height 302
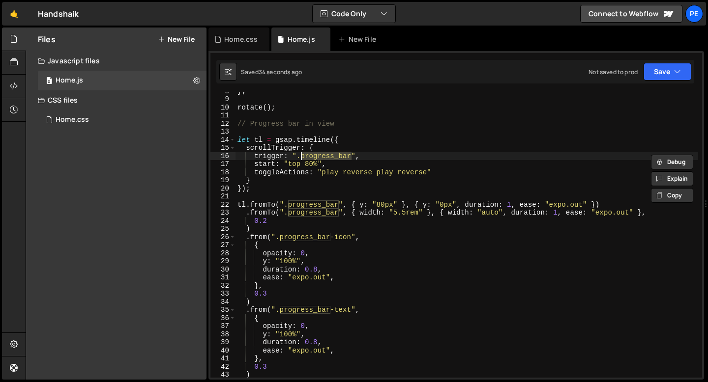
paste textarea "section"
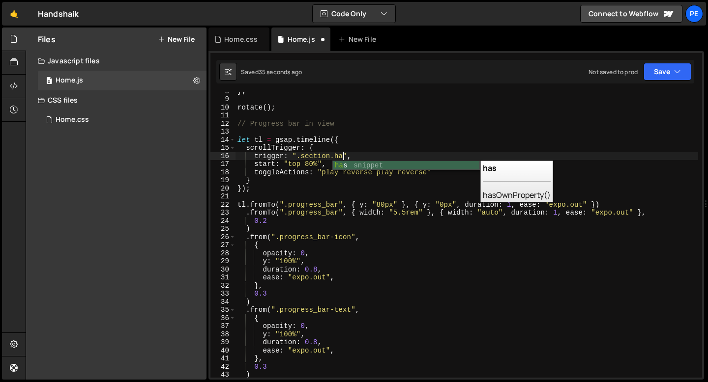
scroll to position [0, 7]
click at [341, 153] on div "} ; rotate ( ) ; // Progress bar in view let tl = gsap . timeline ({ scrollTrig…" at bounding box center [466, 238] width 462 height 302
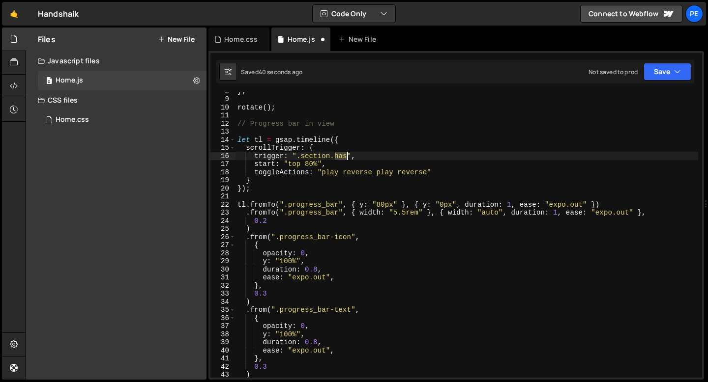
click at [341, 153] on div "} ; rotate ( ) ; // Progress bar in view let tl = gsap . timeline ({ scrollTrig…" at bounding box center [466, 238] width 462 height 302
paste textarea "_feature_card"
click at [312, 165] on div "} ; rotate ( ) ; // Progress bar in view let tl = gsap . timeline ({ scrollTrig…" at bounding box center [466, 238] width 462 height 302
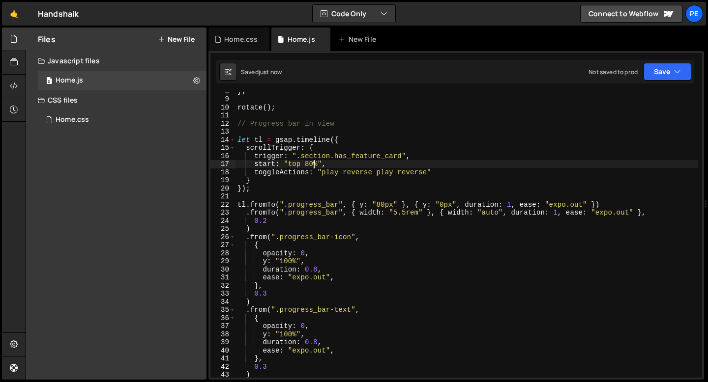
click at [444, 175] on div "} ; rotate ( ) ; // Progress bar in view let tl = gsap . timeline ({ scrollTrig…" at bounding box center [466, 238] width 462 height 302
type textarea "toggleActions: "play reverse play reverse""
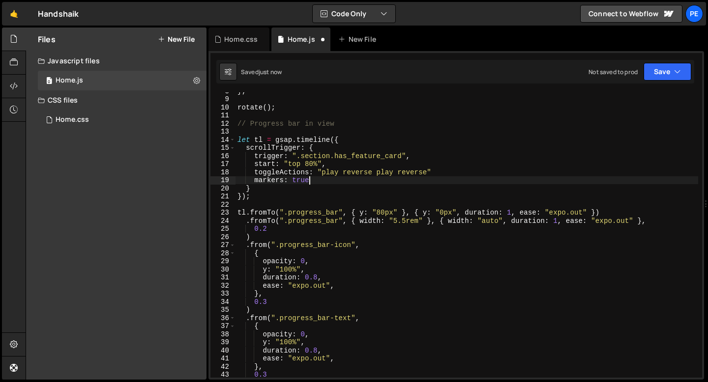
scroll to position [0, 4]
click at [459, 169] on div "} ; rotate ( ) ; // Progress bar in view let tl = gsap . timeline ({ scrollTrig…" at bounding box center [466, 238] width 462 height 302
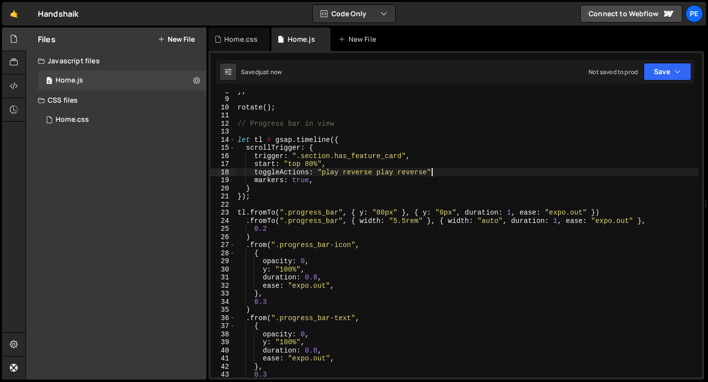
scroll to position [0, 13]
click at [315, 185] on div "} ; rotate ( ) ; // Progress bar in view let tl = gsap . timeline ({ scrollTrig…" at bounding box center [466, 238] width 462 height 302
type textarea "}"
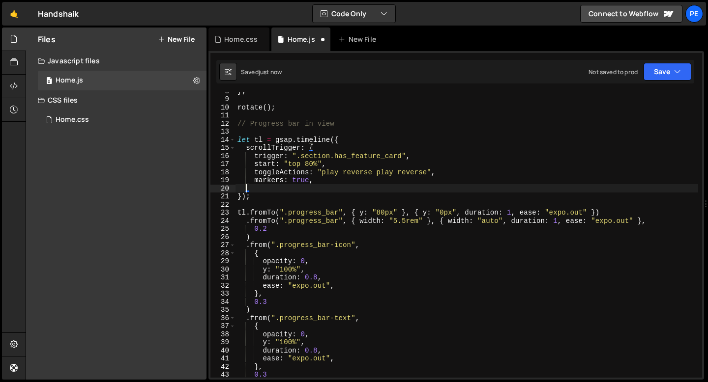
scroll to position [0, 0]
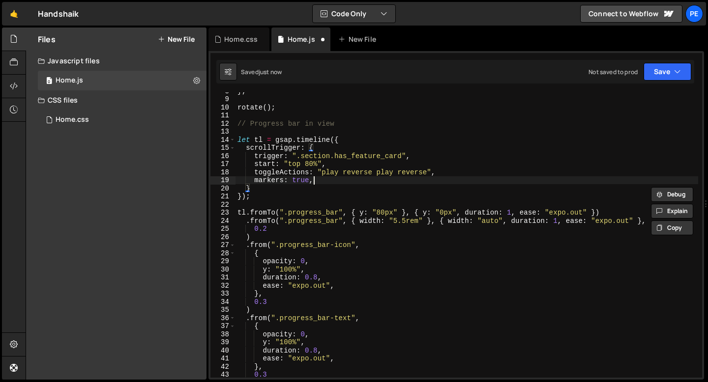
click at [316, 180] on div "} ; rotate ( ) ; // Progress bar in view let tl = gsap . timeline ({ scrollTrig…" at bounding box center [466, 238] width 462 height 302
click at [308, 164] on div "} ; rotate ( ) ; // Progress bar in view let tl = gsap . timeline ({ scrollTrig…" at bounding box center [466, 238] width 462 height 302
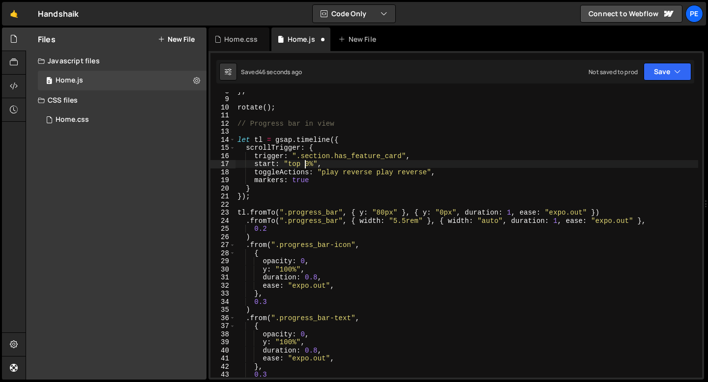
scroll to position [0, 4]
type textarea "start: "top 60%","
click at [331, 164] on div "} ; rotate ( ) ; // Progress bar in view let tl = gsap . timeline ({ scrollTrig…" at bounding box center [466, 238] width 462 height 302
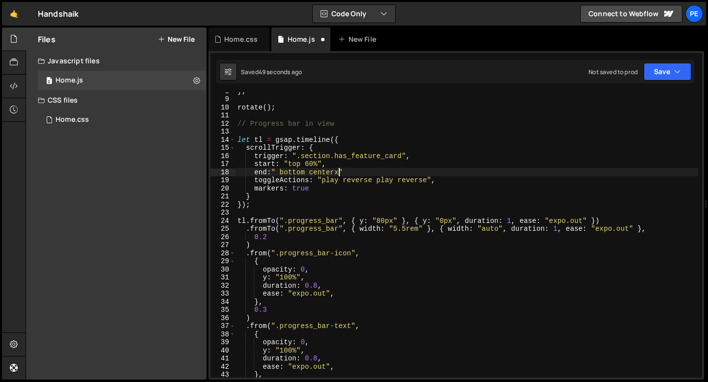
scroll to position [0, 6]
click at [285, 174] on div "} ; rotate ( ) ; // Progress bar in view let tl = gsap . timeline ({ scrollTrig…" at bounding box center [466, 238] width 462 height 302
click at [343, 174] on div "} ; rotate ( ) ; // Progress bar in view let tl = gsap . timeline ({ scrollTrig…" at bounding box center [466, 238] width 462 height 302
type textarea "end: "bottom center","
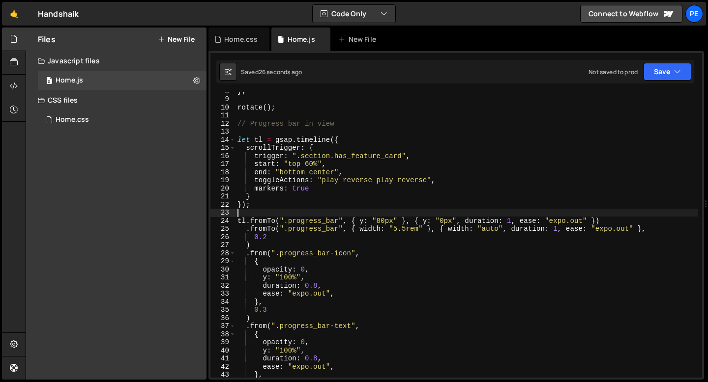
click at [290, 212] on div "} ; rotate ( ) ; // Progress bar in view let tl = gsap . timeline ({ scrollTrig…" at bounding box center [466, 238] width 462 height 302
click at [560, 220] on div "} ; rotate ( ) ; // Progress bar in view let tl = gsap . timeline ({ scrollTrig…" at bounding box center [466, 238] width 462 height 302
click at [510, 220] on div "} ; rotate ( ) ; // Progress bar in view let tl = gsap . timeline ({ scrollTrig…" at bounding box center [466, 238] width 462 height 302
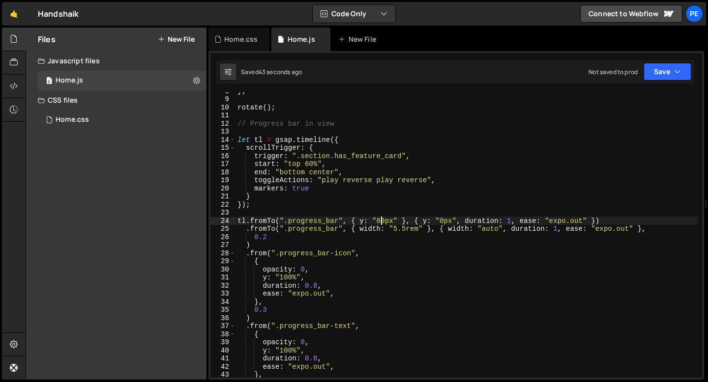
click at [380, 220] on div "} ; rotate ( ) ; // Progress bar in view let tl = gsap . timeline ({ scrollTrig…" at bounding box center [466, 238] width 462 height 302
click at [515, 220] on div "} ; rotate ( ) ; // Progress bar in view let tl = gsap . timeline ({ scrollTrig…" at bounding box center [466, 238] width 462 height 302
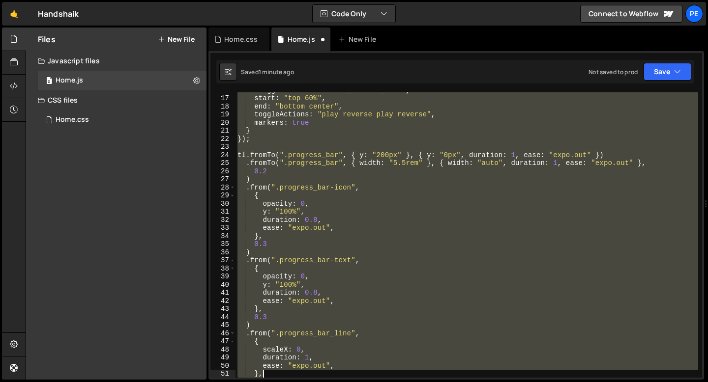
scroll to position [152, 0]
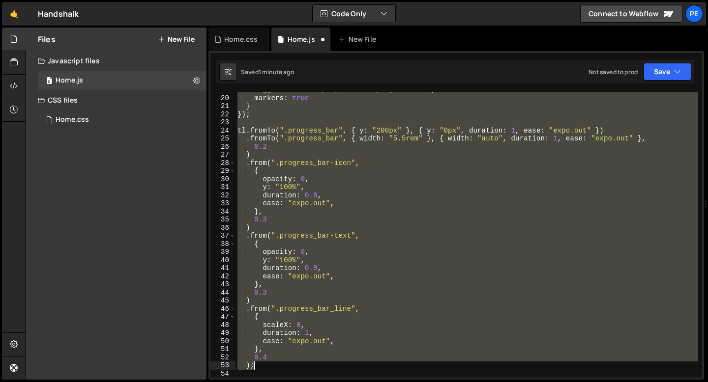
drag, startPoint x: 239, startPoint y: 143, endPoint x: 288, endPoint y: 366, distance: 228.9
click at [288, 366] on div "toggleActions : "play reverse play reverse" , markers : true } }) ; tl . fromTo…" at bounding box center [466, 237] width 462 height 302
click at [322, 202] on div "toggleActions : "play reverse play reverse" , markers : true } }) ; tl . fromTo…" at bounding box center [466, 235] width 462 height 286
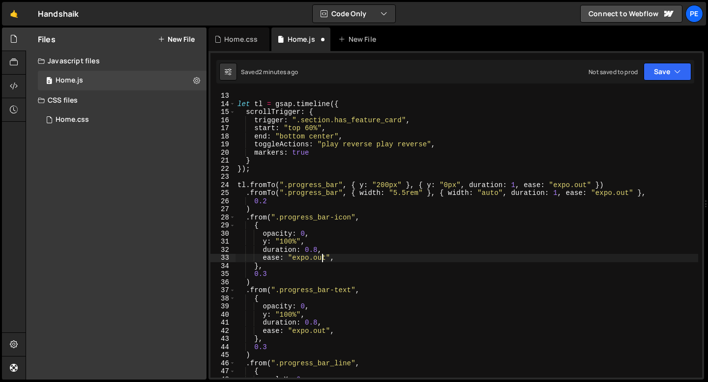
scroll to position [93, 0]
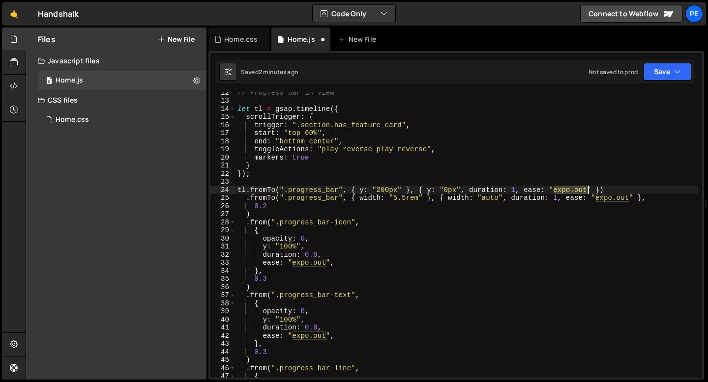
drag, startPoint x: 555, startPoint y: 190, endPoint x: 586, endPoint y: 191, distance: 31.5
click at [586, 191] on div "// Progress bar in view let tl = gsap . timeline ({ scrollTrigger : { trigger :…" at bounding box center [466, 239] width 462 height 302
paste textarea "back.inOut(2)"
drag, startPoint x: 555, startPoint y: 190, endPoint x: 607, endPoint y: 190, distance: 52.6
click at [607, 190] on div "// Progress bar in view let tl = gsap . timeline ({ scrollTrigger : { trigger :…" at bounding box center [466, 239] width 462 height 302
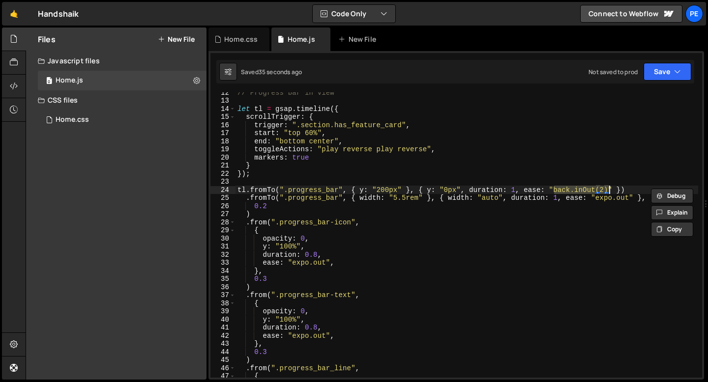
paste textarea "out(1.4"
click at [516, 189] on div "// Progress bar in view let tl = gsap . timeline ({ scrollTrigger : { trigger :…" at bounding box center [466, 239] width 462 height 302
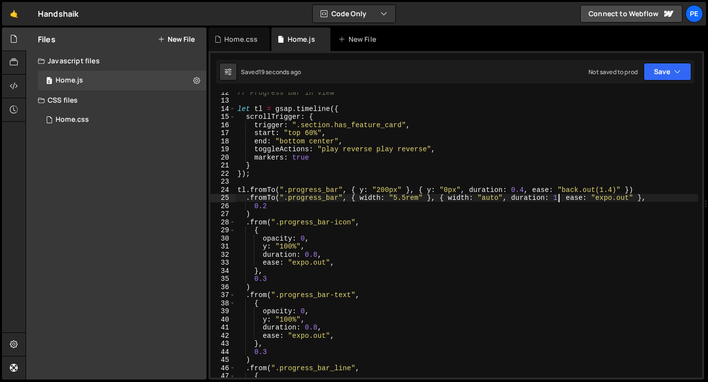
click at [557, 197] on div "// Progress bar in view let tl = gsap . timeline ({ scrollTrigger : { trigger :…" at bounding box center [466, 239] width 462 height 302
click at [268, 208] on div "// Progress bar in view let tl = gsap . timeline ({ scrollTrigger : { trigger :…" at bounding box center [466, 239] width 462 height 302
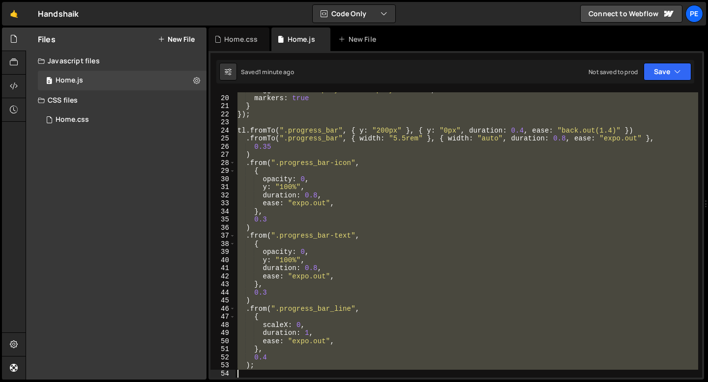
scroll to position [152, 0]
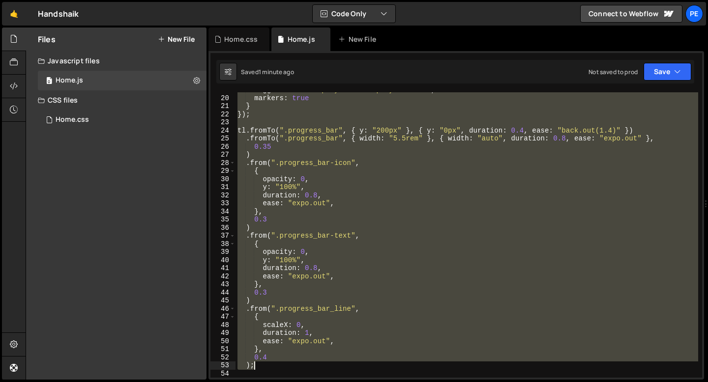
drag, startPoint x: 237, startPoint y: 112, endPoint x: 323, endPoint y: 363, distance: 265.9
click at [323, 364] on div "toggleActions : "play reverse play reverse" , markers : true } }) ; tl . fromTo…" at bounding box center [466, 237] width 462 height 302
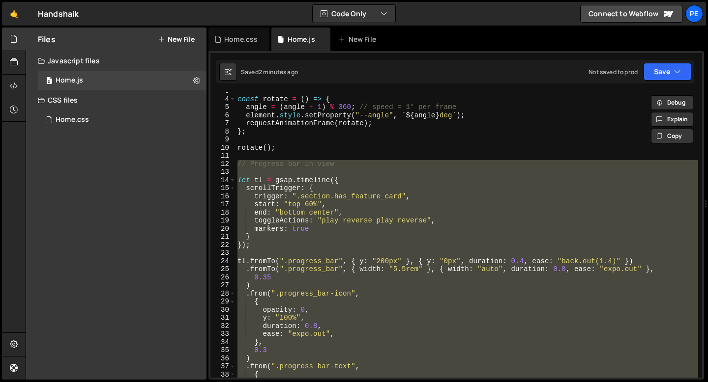
scroll to position [21, 0]
click at [392, 221] on div "const rotate = ( ) => { angle = ( angle + 1 ) % 360 ; // speed = 1° per frame e…" at bounding box center [466, 235] width 462 height 286
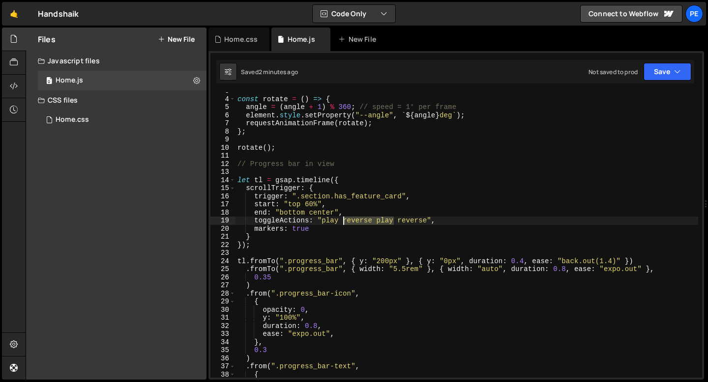
drag, startPoint x: 393, startPoint y: 221, endPoint x: 346, endPoint y: 222, distance: 47.2
click at [345, 222] on div "const rotate = ( ) => { angle = ( angle + 1 ) % 360 ; // speed = 1° per frame e…" at bounding box center [466, 238] width 462 height 302
paste textarea "none none"
type textarea "toggleActions: "play none none reverse","
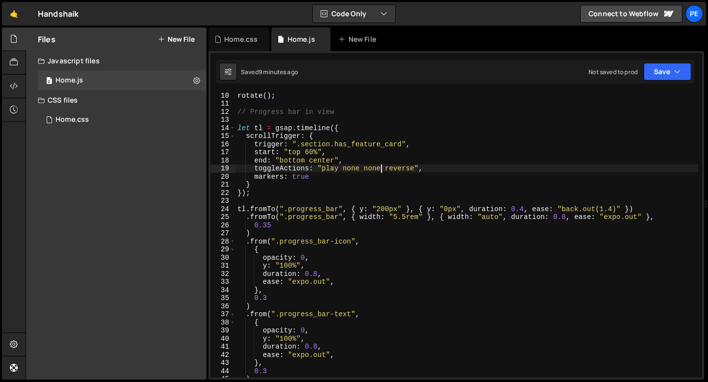
scroll to position [291, 0]
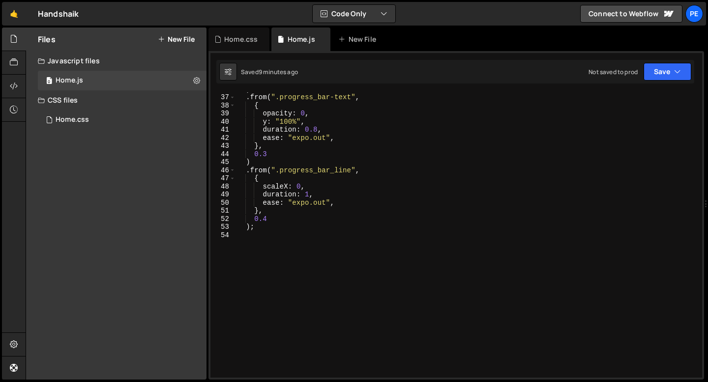
click at [254, 246] on div ") . from ( ".progress_bar-text" , { opacity : 0 , y : "100%" , duration : 0.8 ,…" at bounding box center [466, 236] width 462 height 302
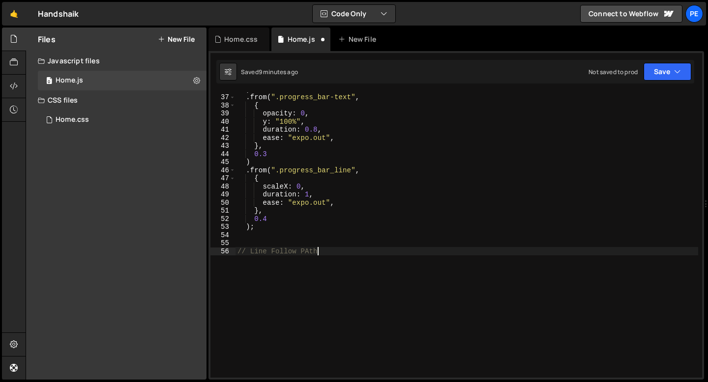
type textarea "// Line Follow PAth"
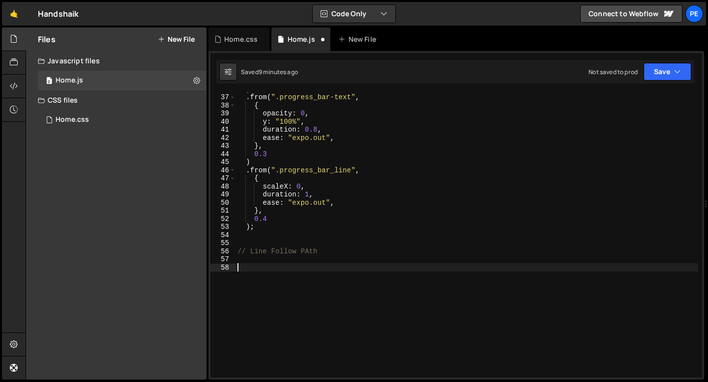
paste textarea "});"
type textarea "});"
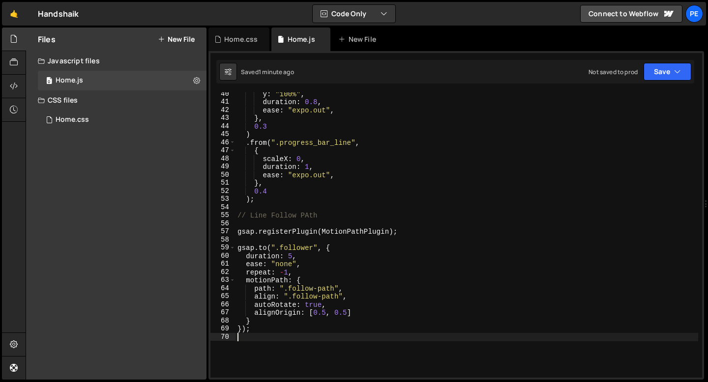
scroll to position [318, 0]
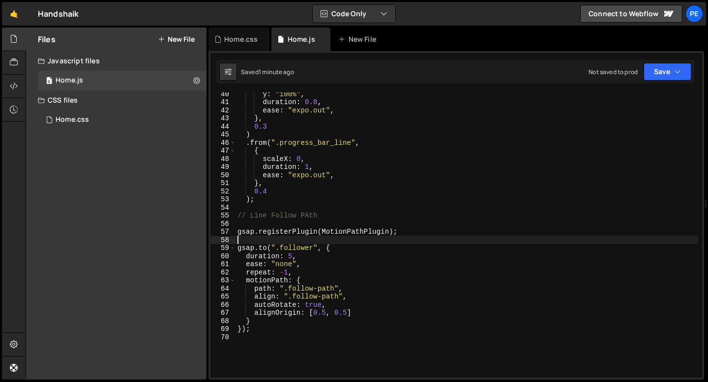
click at [289, 238] on div "y : "100%" , duration : 0.8 , ease : "expo.out" , } , 0.3 ) . from ( ".progress…" at bounding box center [466, 241] width 462 height 302
